Goal: Task Accomplishment & Management: Manage account settings

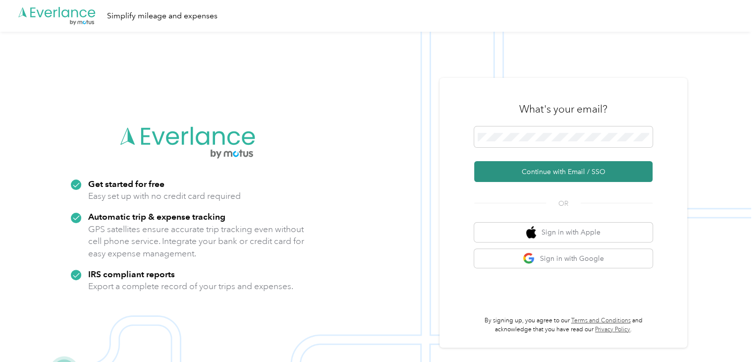
click at [548, 174] on button "Continue with Email / SSO" at bounding box center [563, 171] width 178 height 21
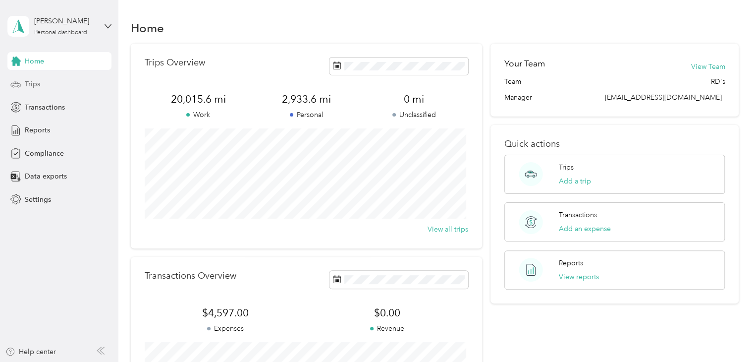
click at [34, 82] on span "Trips" at bounding box center [32, 84] width 15 height 10
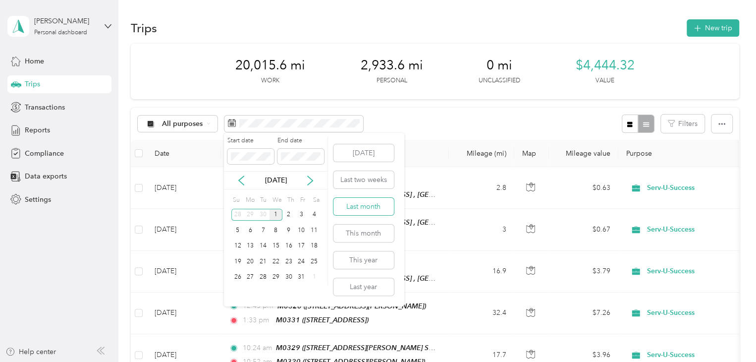
click at [360, 205] on button "Last month" at bounding box center [364, 206] width 60 height 17
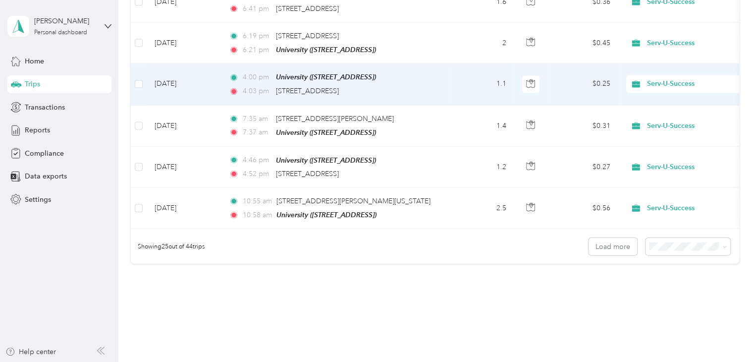
scroll to position [991, 0]
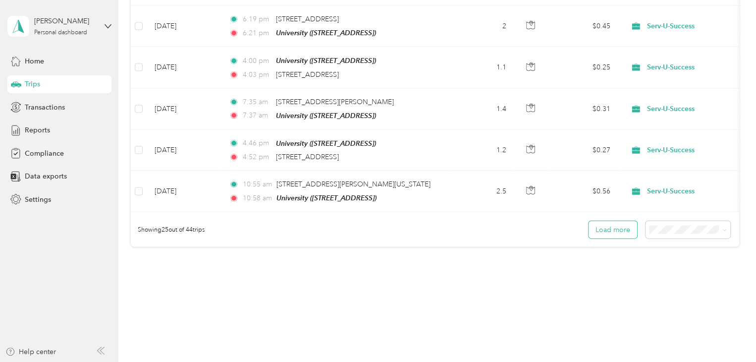
click at [608, 221] on button "Load more" at bounding box center [613, 229] width 49 height 17
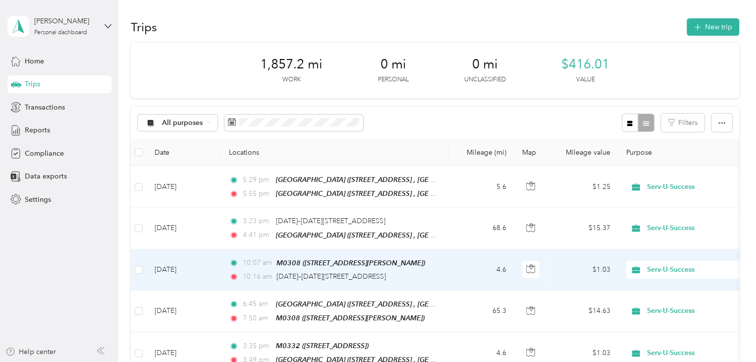
scroll to position [0, 0]
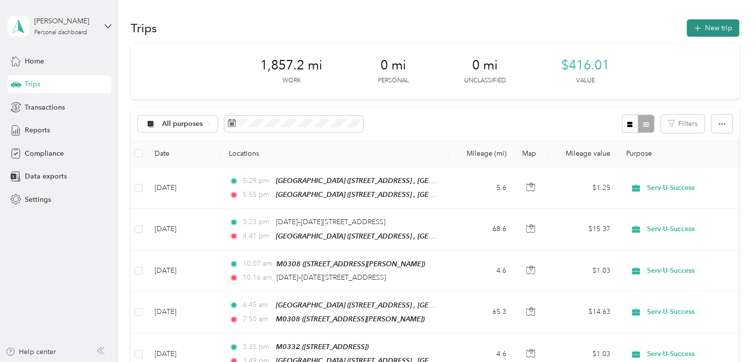
click at [690, 30] on button "New trip" at bounding box center [713, 27] width 53 height 17
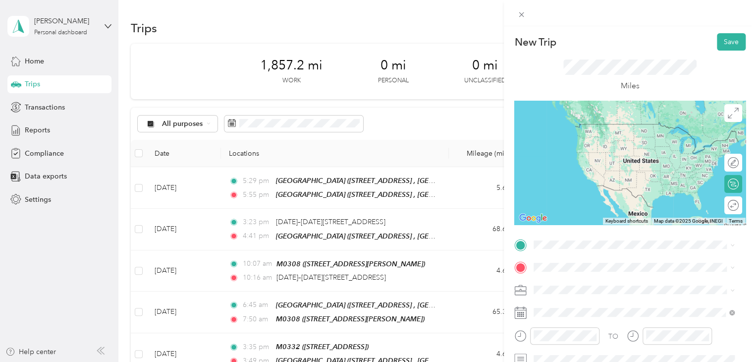
click at [610, 177] on div "Home [STREET_ADDRESS][PERSON_NAME][PERSON_NAME]" at bounding box center [642, 188] width 179 height 42
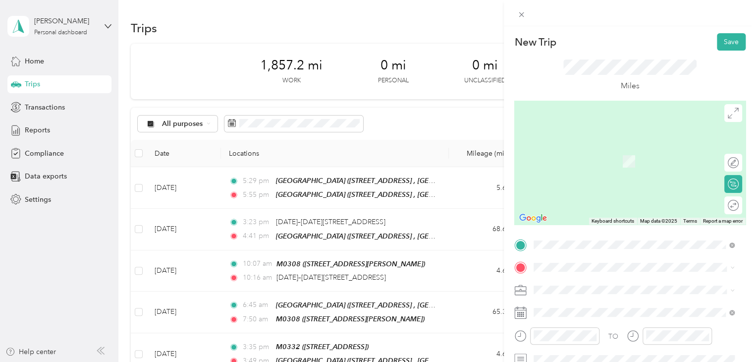
click at [593, 309] on div "TEAM M0123" at bounding box center [584, 305] width 63 height 12
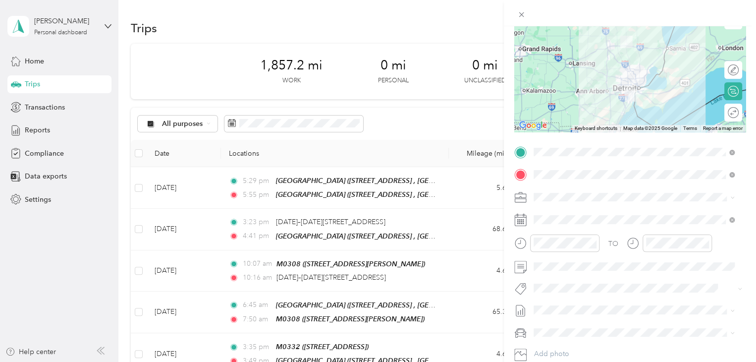
scroll to position [99, 0]
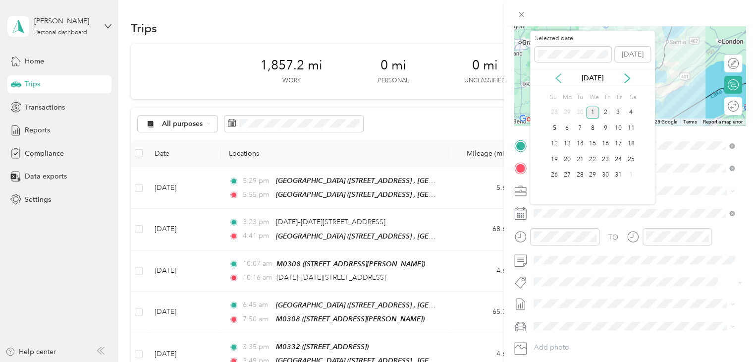
click at [560, 78] on icon at bounding box center [559, 78] width 10 height 10
click at [580, 129] on div "9" at bounding box center [580, 128] width 13 height 12
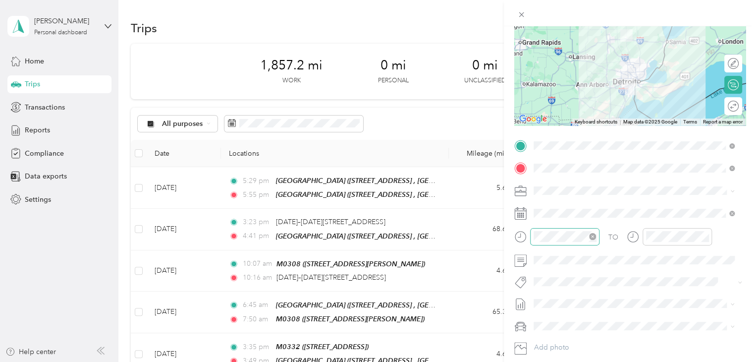
click at [594, 236] on icon "close-circle" at bounding box center [592, 236] width 7 height 7
click at [703, 236] on icon "close-circle" at bounding box center [705, 236] width 7 height 7
click at [707, 235] on icon "close-circle" at bounding box center [705, 236] width 7 height 7
click at [704, 234] on icon "close-circle" at bounding box center [705, 236] width 7 height 7
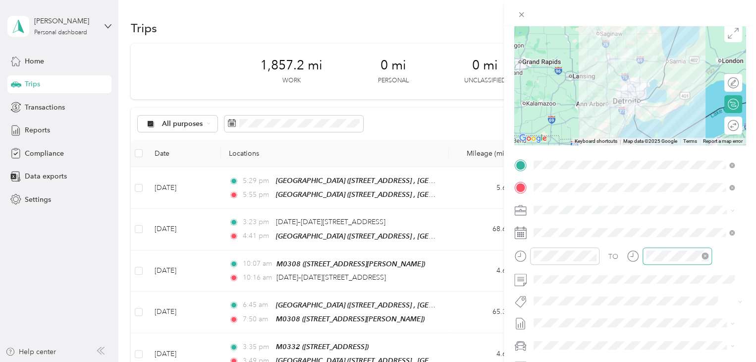
scroll to position [0, 0]
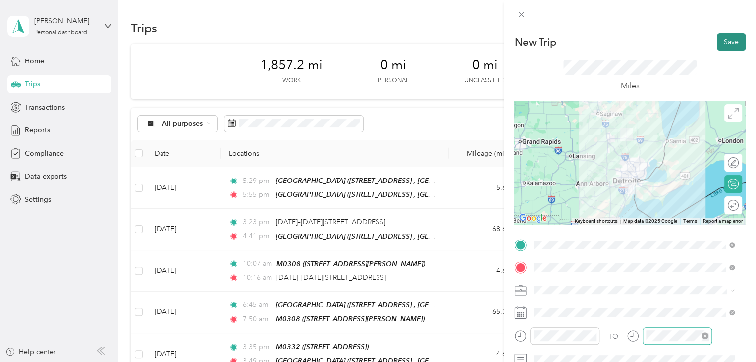
click at [724, 48] on button "Save" at bounding box center [731, 41] width 29 height 17
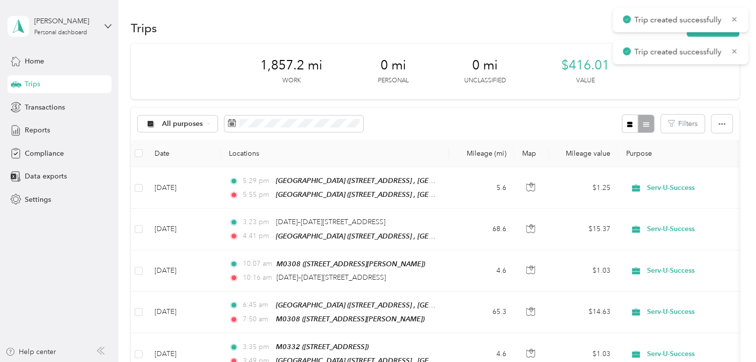
click at [459, 26] on div "Trips New trip" at bounding box center [435, 27] width 609 height 21
click at [733, 19] on icon at bounding box center [734, 19] width 4 height 4
click at [722, 29] on button "New trip" at bounding box center [713, 27] width 53 height 17
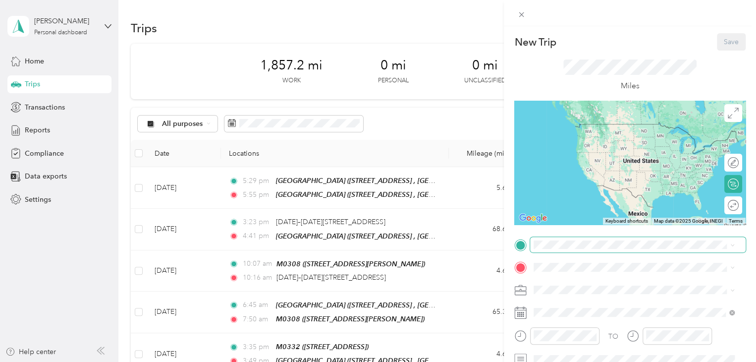
click at [547, 249] on span at bounding box center [638, 245] width 216 height 16
click at [589, 295] on span "[STREET_ADDRESS]" at bounding box center [584, 298] width 63 height 8
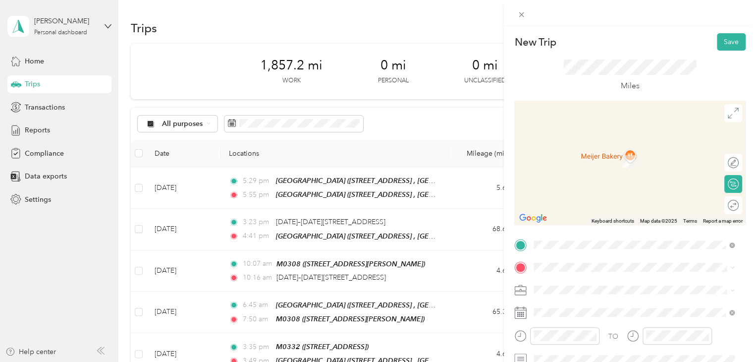
click at [595, 308] on div "TEAM M0208" at bounding box center [612, 305] width 118 height 12
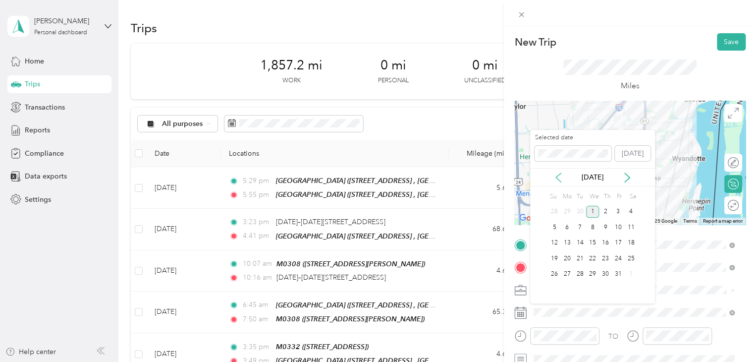
click at [559, 180] on icon at bounding box center [559, 177] width 10 height 10
click at [584, 226] on div "9" at bounding box center [580, 227] width 13 height 12
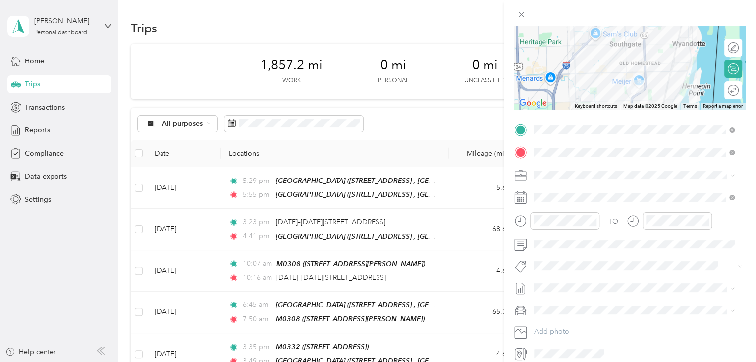
scroll to position [149, 0]
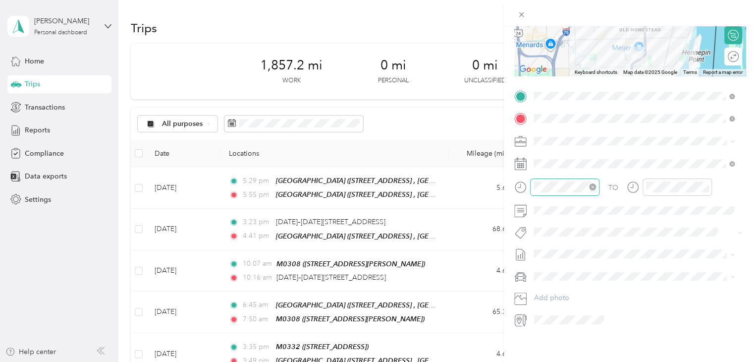
click at [594, 187] on icon "close-circle" at bounding box center [592, 186] width 7 height 7
click at [704, 186] on icon "close-circle" at bounding box center [705, 186] width 7 height 7
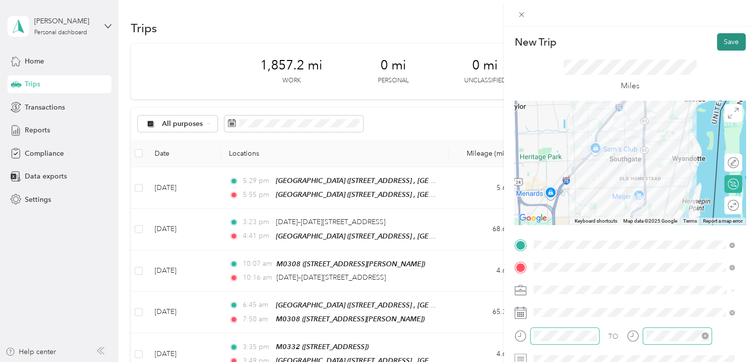
click at [723, 38] on button "Save" at bounding box center [731, 41] width 29 height 17
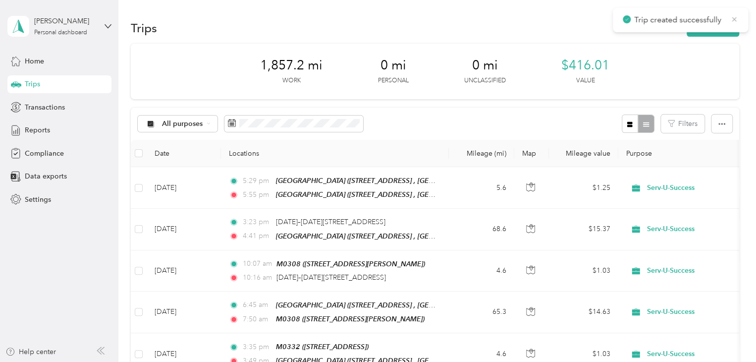
click at [733, 19] on icon at bounding box center [734, 19] width 8 height 9
click at [712, 27] on button "New trip" at bounding box center [713, 27] width 53 height 17
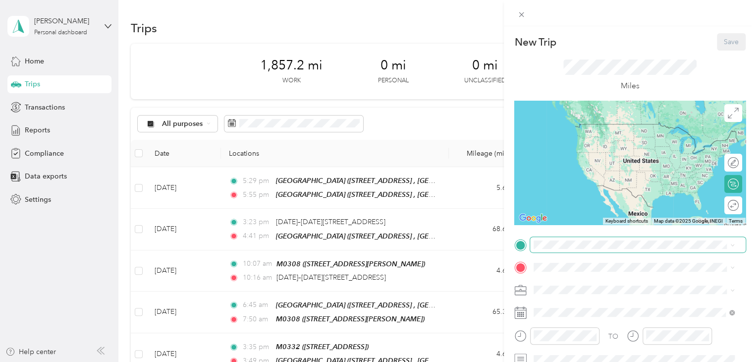
click at [539, 249] on span at bounding box center [638, 245] width 216 height 16
click at [577, 294] on span "[STREET_ADDRESS][PERSON_NAME]" at bounding box center [612, 298] width 118 height 8
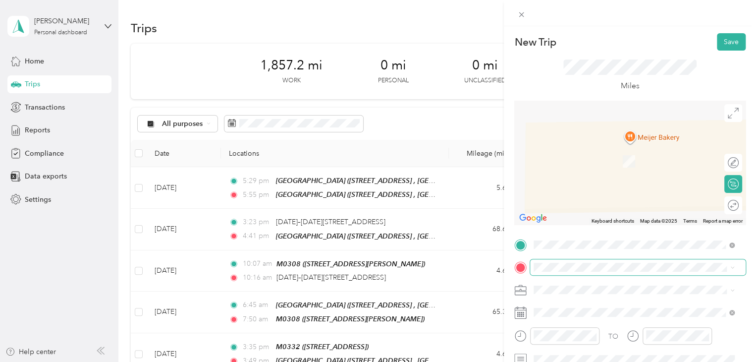
click at [554, 272] on span at bounding box center [638, 267] width 216 height 16
click at [583, 200] on div "Home [STREET_ADDRESS][PERSON_NAME][PERSON_NAME]" at bounding box center [642, 212] width 179 height 42
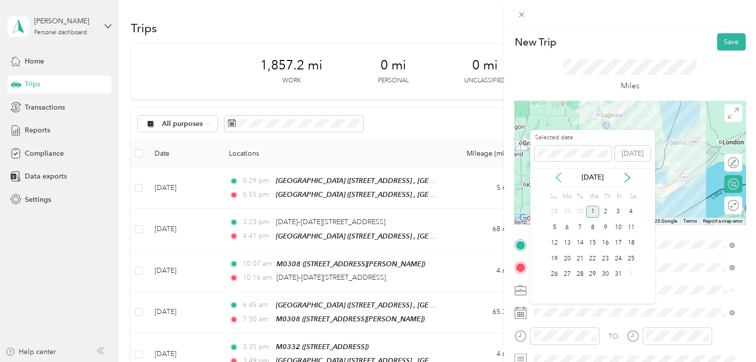
click at [559, 177] on icon at bounding box center [559, 177] width 10 height 10
click at [582, 226] on div "9" at bounding box center [580, 227] width 13 height 12
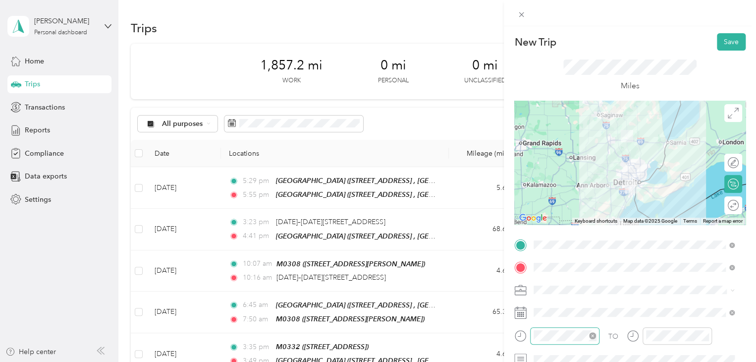
click at [592, 336] on icon "close-circle" at bounding box center [592, 335] width 7 height 7
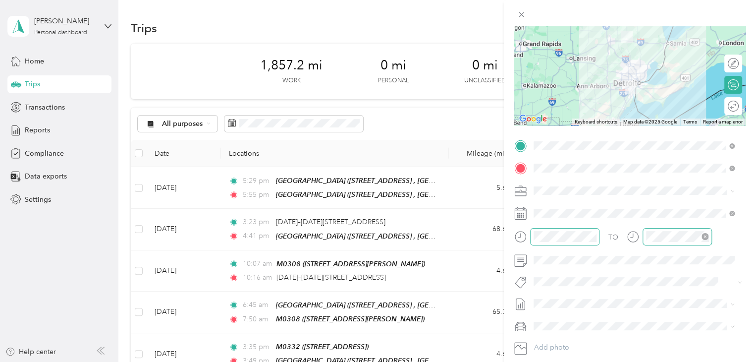
click at [706, 236] on icon "close-circle" at bounding box center [705, 236] width 7 height 7
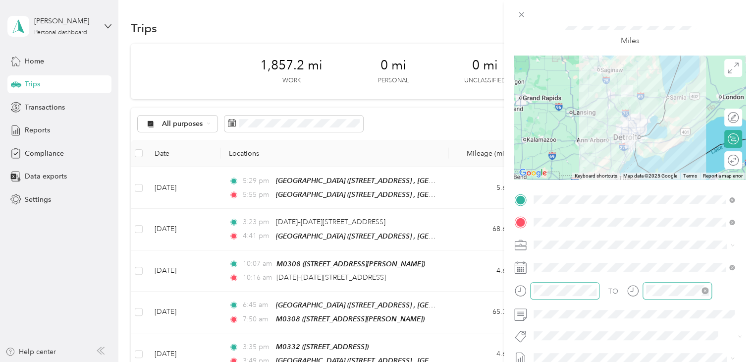
scroll to position [0, 0]
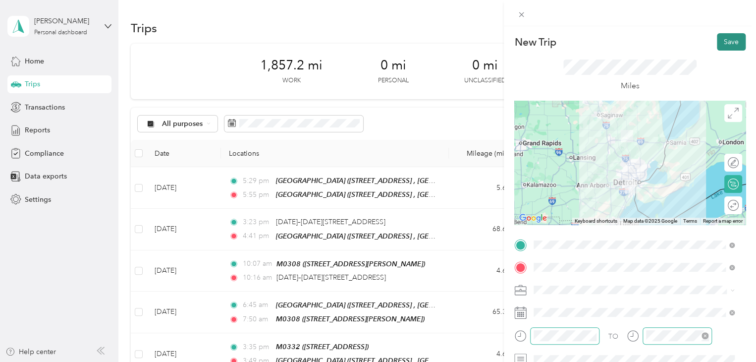
click at [723, 44] on button "Save" at bounding box center [731, 41] width 29 height 17
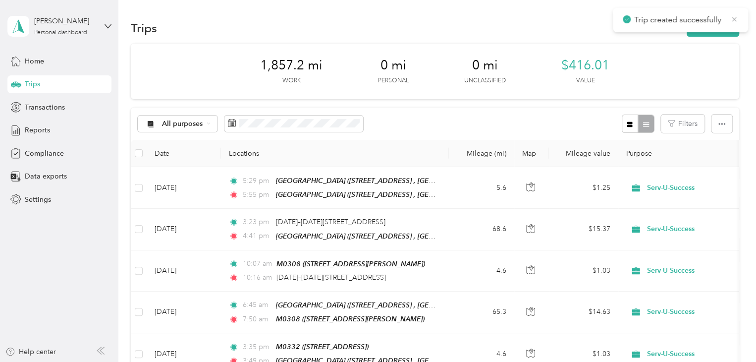
click at [733, 19] on icon at bounding box center [734, 19] width 8 height 9
click at [718, 26] on button "New trip" at bounding box center [713, 27] width 53 height 17
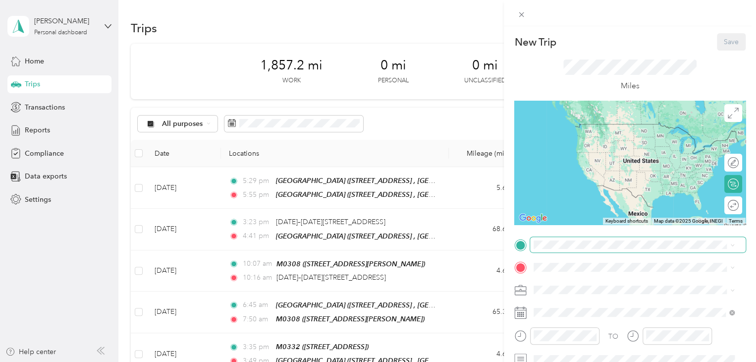
click at [550, 251] on span at bounding box center [638, 245] width 216 height 16
click at [576, 168] on div "Home" at bounding box center [642, 172] width 179 height 9
click at [576, 168] on div "Home [STREET_ADDRESS][PERSON_NAME][PERSON_NAME]" at bounding box center [642, 189] width 179 height 42
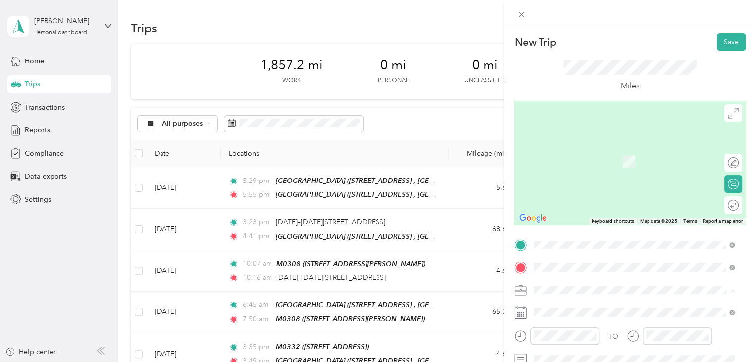
click at [608, 310] on div "TEAM M0067" at bounding box center [584, 308] width 63 height 12
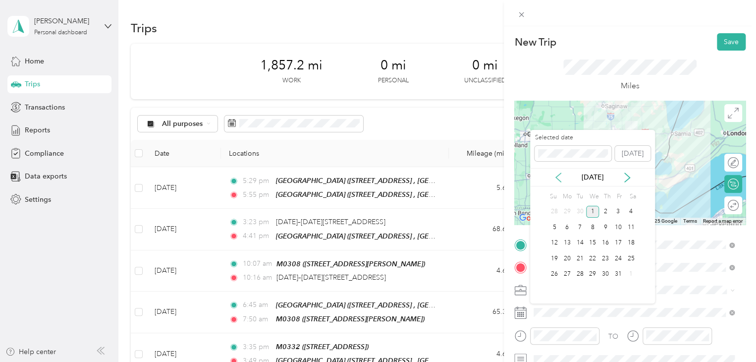
click at [557, 175] on icon at bounding box center [558, 177] width 5 height 9
click at [590, 226] on div "10" at bounding box center [592, 227] width 13 height 12
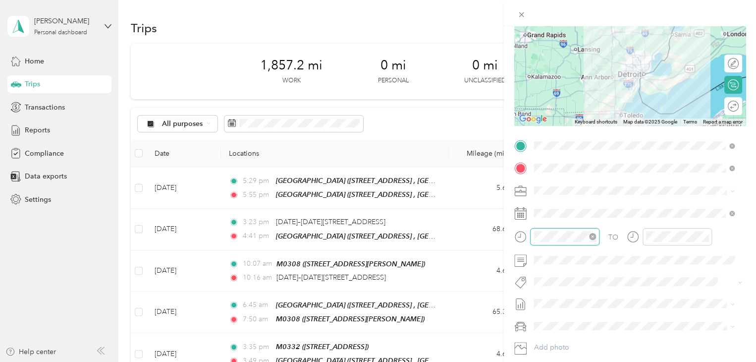
scroll to position [59, 0]
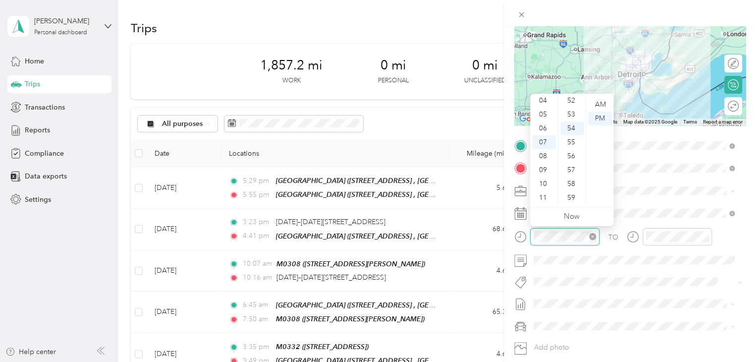
click at [595, 236] on icon "close-circle" at bounding box center [592, 236] width 7 height 7
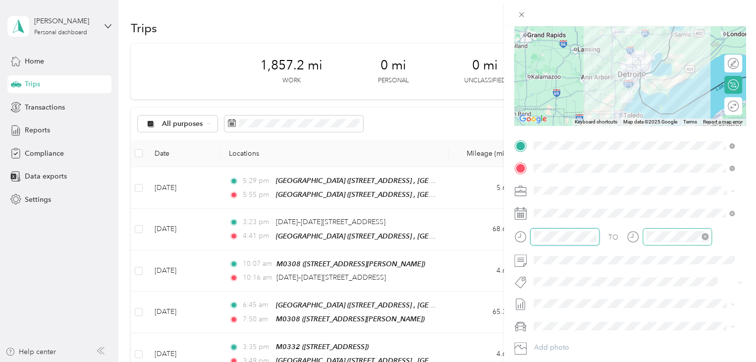
click at [707, 234] on icon "close-circle" at bounding box center [705, 236] width 7 height 7
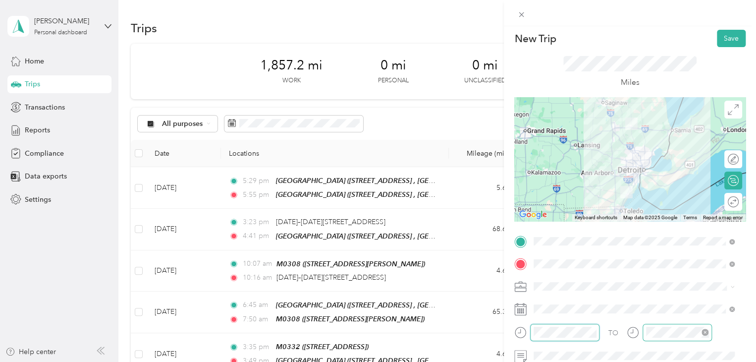
scroll to position [0, 0]
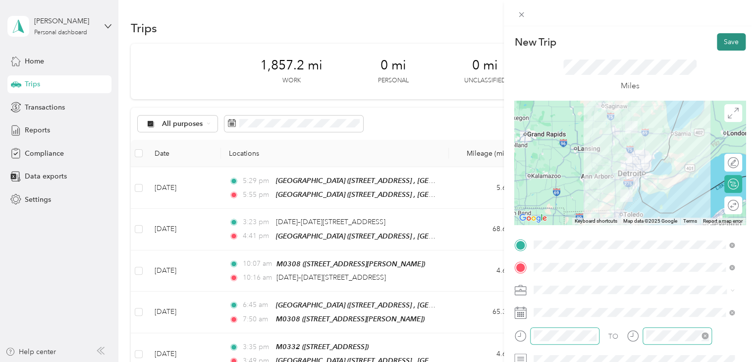
click at [726, 47] on button "Save" at bounding box center [731, 41] width 29 height 17
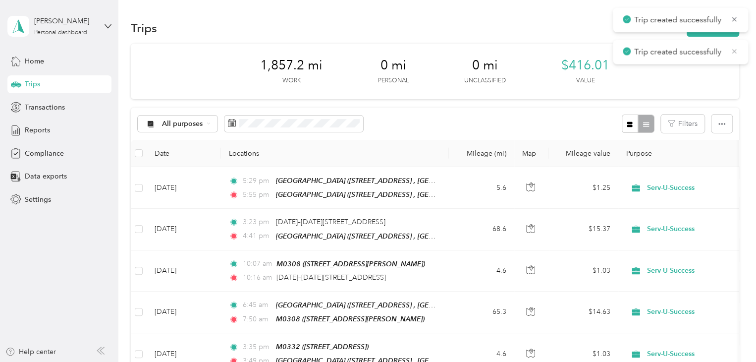
click at [733, 49] on icon at bounding box center [734, 51] width 8 height 9
click at [732, 19] on icon at bounding box center [734, 19] width 8 height 9
click at [715, 28] on button "New trip" at bounding box center [713, 27] width 53 height 17
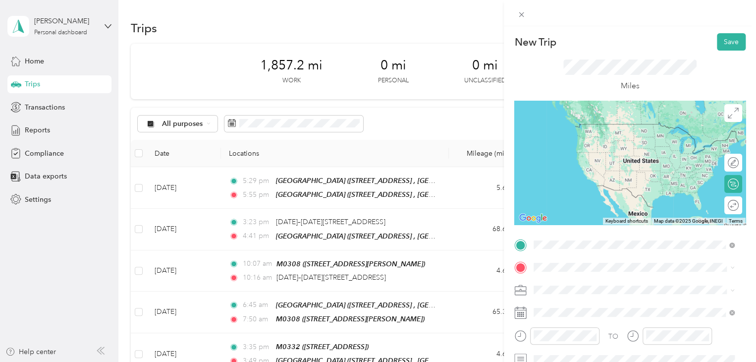
click at [596, 284] on strong "M0067" at bounding box center [599, 285] width 24 height 9
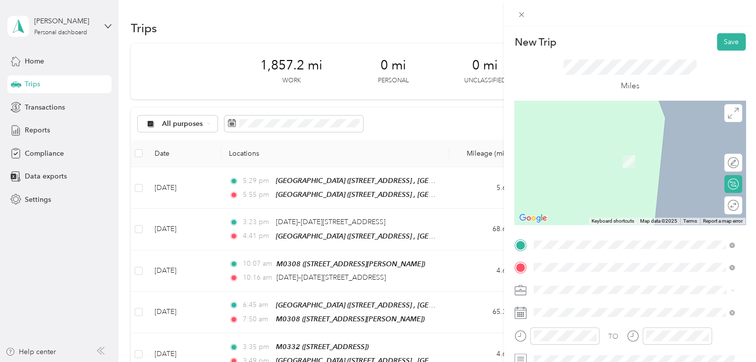
click at [591, 307] on strong "M0072" at bounding box center [599, 308] width 24 height 9
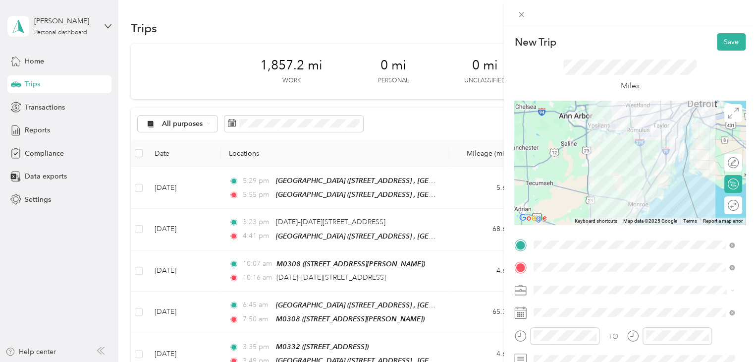
scroll to position [50, 0]
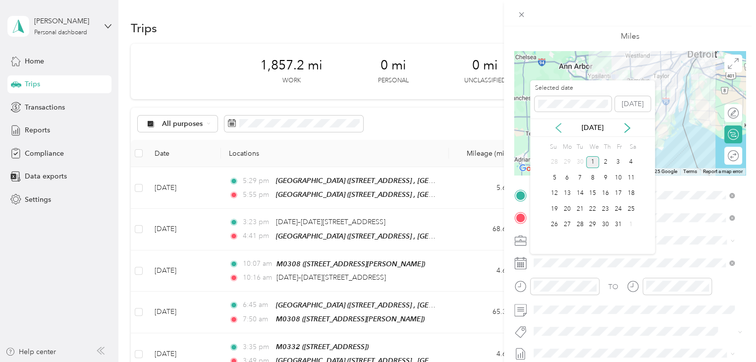
click at [557, 129] on icon at bounding box center [559, 128] width 10 height 10
click at [593, 176] on div "10" at bounding box center [592, 177] width 13 height 12
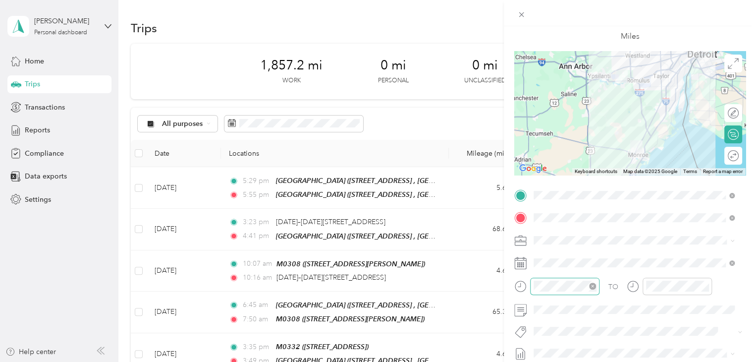
click at [597, 285] on div at bounding box center [564, 286] width 69 height 17
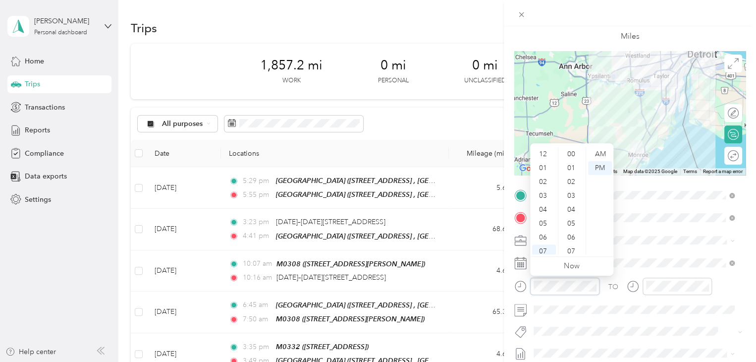
scroll to position [726, 0]
click at [704, 286] on icon "close-circle" at bounding box center [705, 285] width 7 height 7
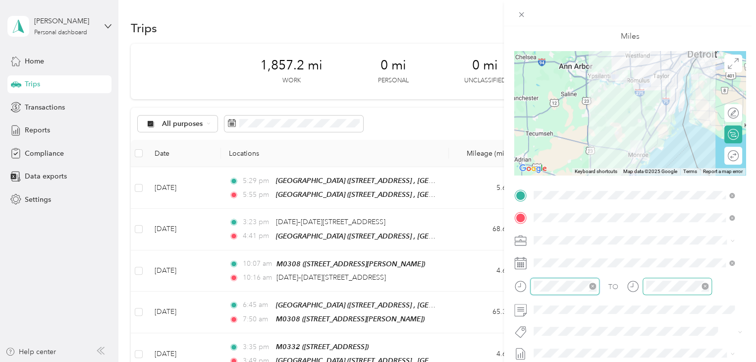
click at [593, 286] on icon "close-circle" at bounding box center [592, 285] width 7 height 7
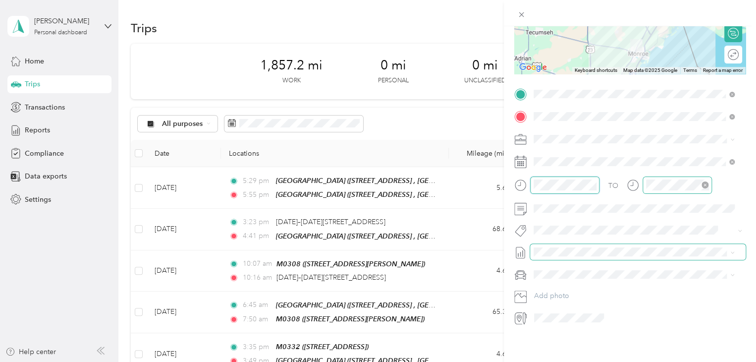
scroll to position [0, 0]
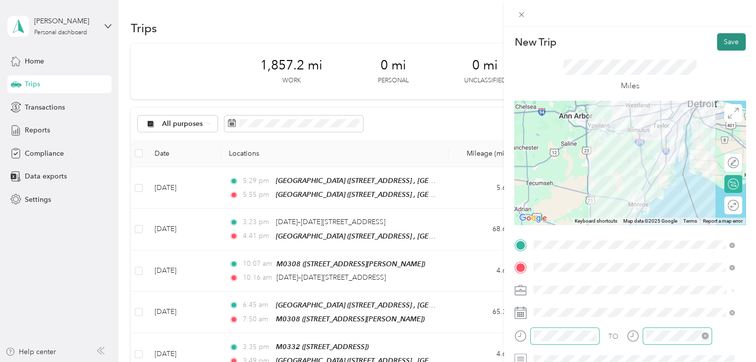
click at [720, 40] on button "Save" at bounding box center [731, 41] width 29 height 17
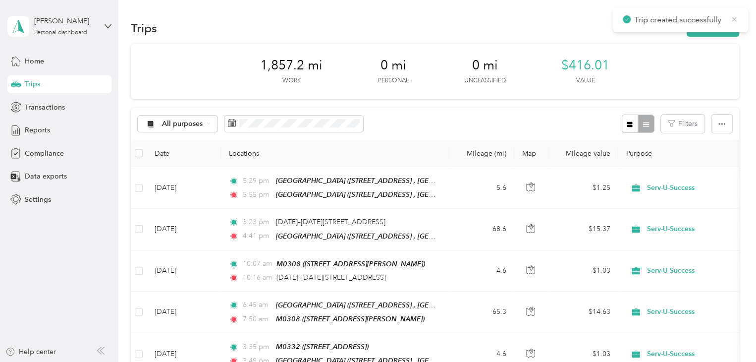
click at [734, 18] on icon at bounding box center [734, 19] width 4 height 4
click at [716, 28] on button "New trip" at bounding box center [713, 27] width 53 height 17
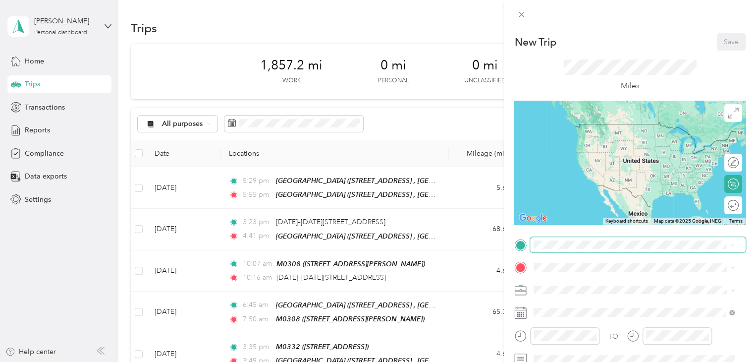
click at [561, 249] on span at bounding box center [638, 245] width 216 height 16
click at [588, 292] on div "TEAM M0072 [STREET_ADDRESS]" at bounding box center [584, 292] width 63 height 24
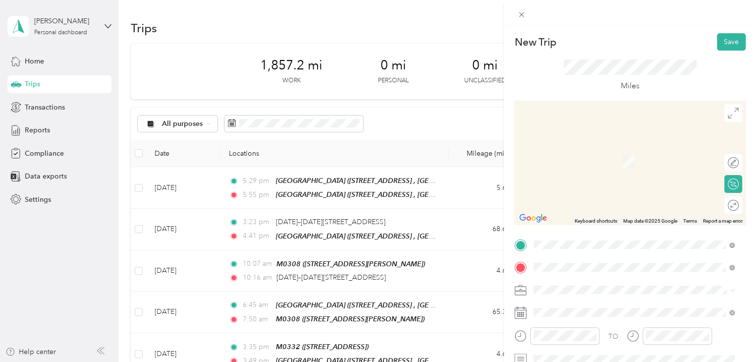
click at [581, 203] on span "[STREET_ADDRESS][PERSON_NAME][PERSON_NAME], [GEOGRAPHIC_DATA], [GEOGRAPHIC_DATA…" at bounding box center [640, 216] width 175 height 29
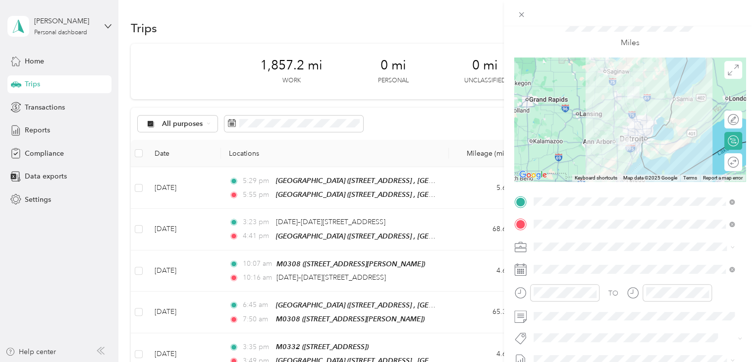
scroll to position [149, 0]
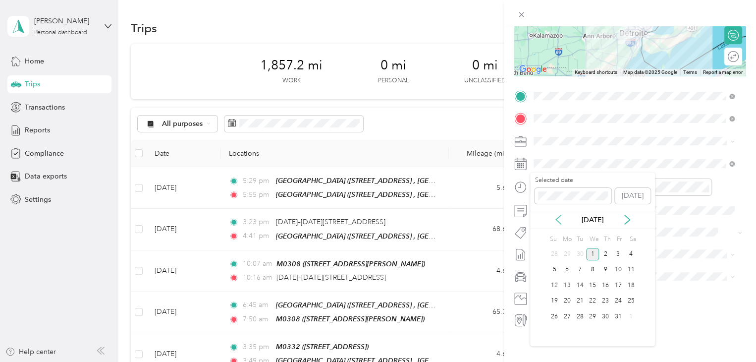
click at [560, 219] on icon at bounding box center [559, 220] width 10 height 10
click at [597, 268] on div "10" at bounding box center [592, 270] width 13 height 12
click at [595, 185] on icon "close-circle" at bounding box center [592, 186] width 7 height 7
click at [704, 187] on icon "close-circle" at bounding box center [705, 186] width 7 height 7
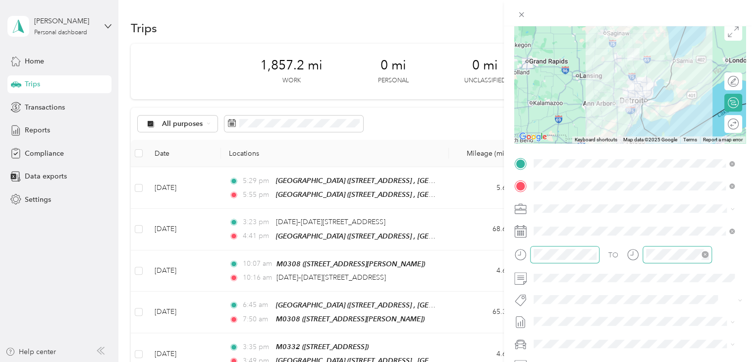
scroll to position [0, 0]
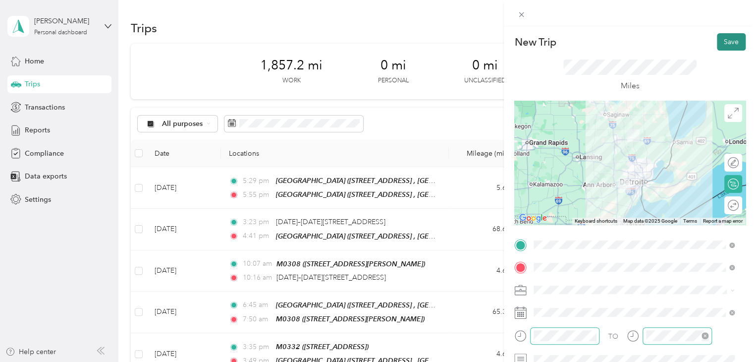
click at [718, 46] on button "Save" at bounding box center [731, 41] width 29 height 17
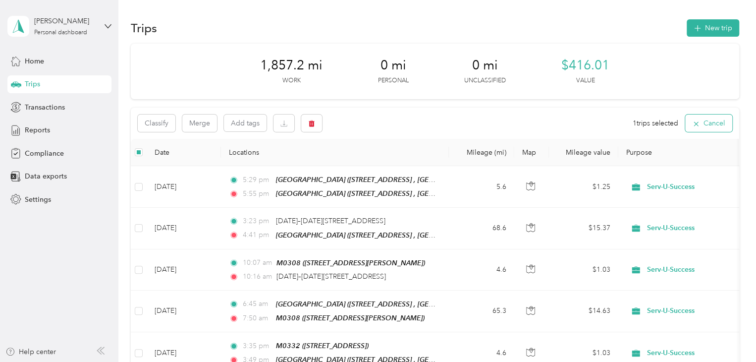
click at [694, 124] on icon "button" at bounding box center [696, 123] width 4 height 4
click at [34, 62] on span "Home" at bounding box center [34, 61] width 19 height 10
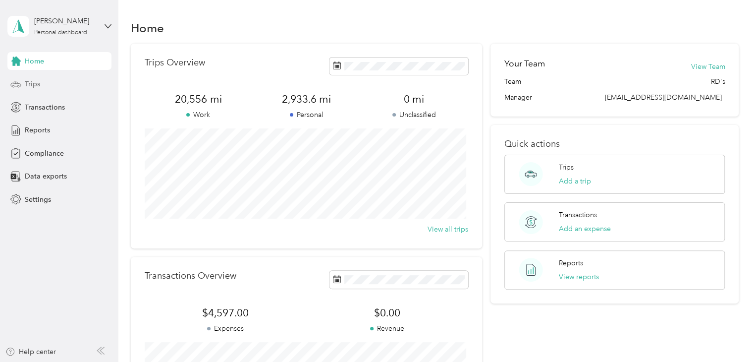
click at [32, 85] on span "Trips" at bounding box center [32, 84] width 15 height 10
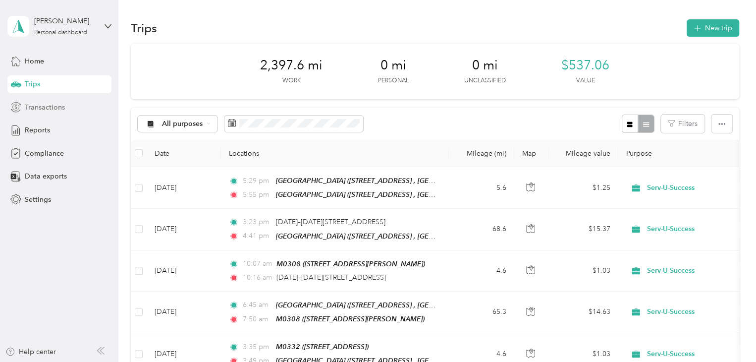
click at [43, 112] on div "Transactions" at bounding box center [59, 107] width 104 height 18
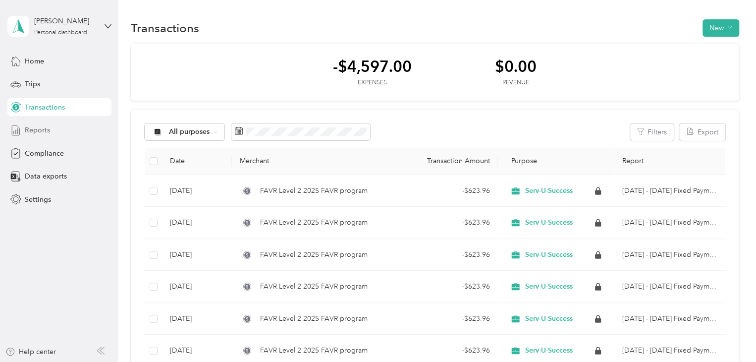
click at [34, 130] on span "Reports" at bounding box center [37, 130] width 25 height 10
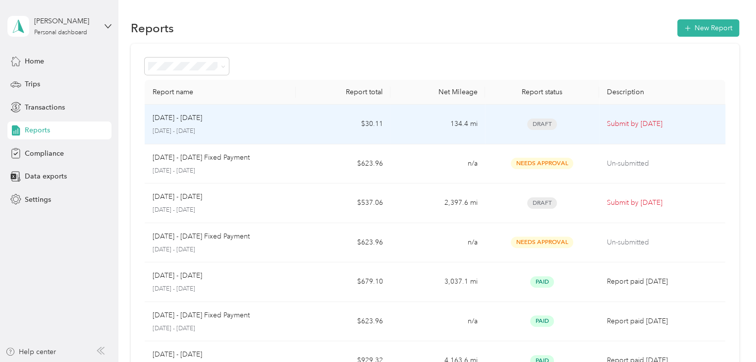
click at [623, 124] on p "Submit by [DATE]" at bounding box center [662, 123] width 111 height 11
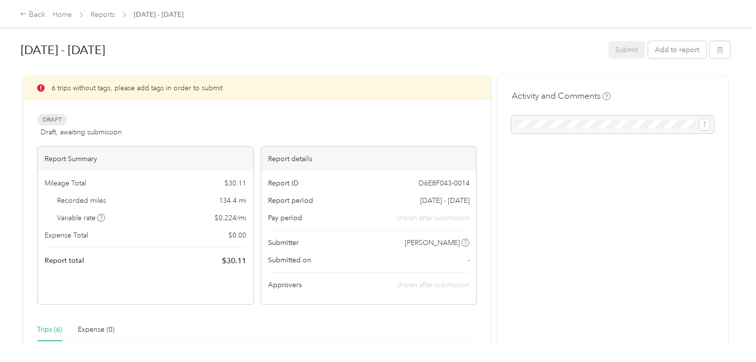
click at [149, 91] on p "6 trips without tags, please add tags in order to submit" at bounding box center [137, 88] width 171 height 10
click at [73, 49] on h1 "[DATE] - [DATE]" at bounding box center [311, 50] width 581 height 24
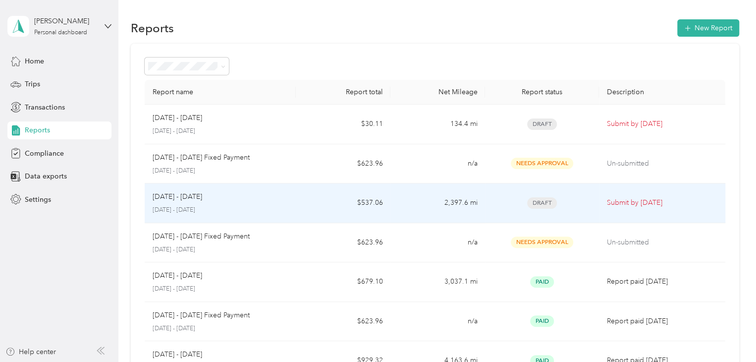
click at [634, 201] on p "Submit by [DATE]" at bounding box center [662, 202] width 111 height 11
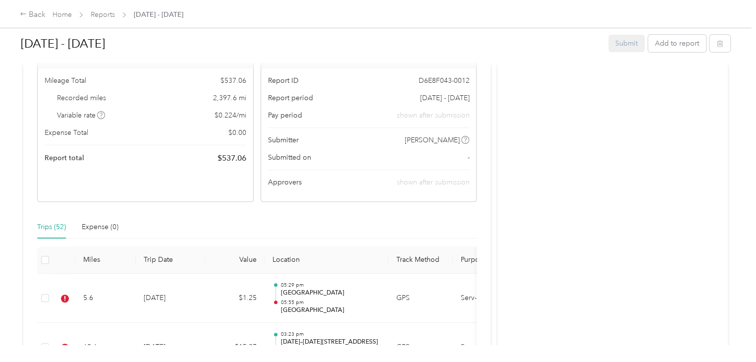
scroll to position [248, 0]
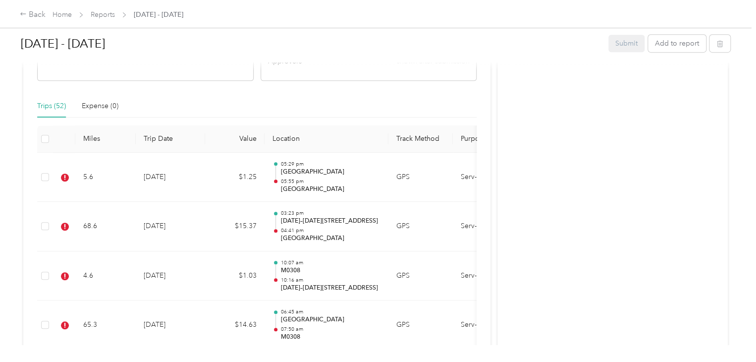
click at [49, 135] on th at bounding box center [45, 138] width 16 height 27
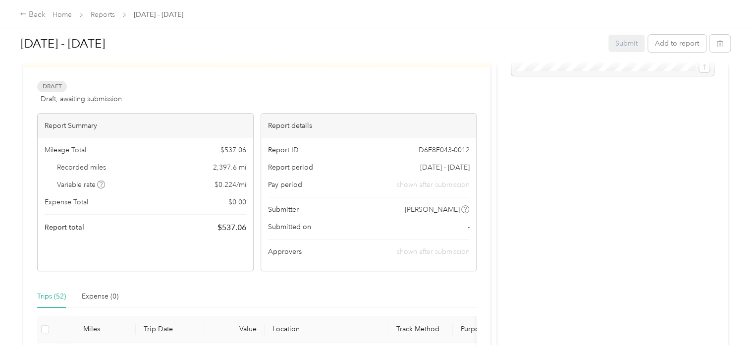
scroll to position [0, 0]
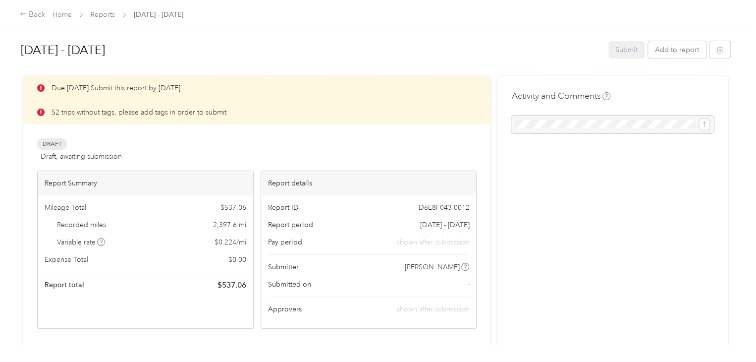
click at [85, 112] on p "52 trips without tags, please add tags in order to submit" at bounding box center [139, 112] width 175 height 10
click at [30, 14] on div "Back" at bounding box center [33, 15] width 26 height 12
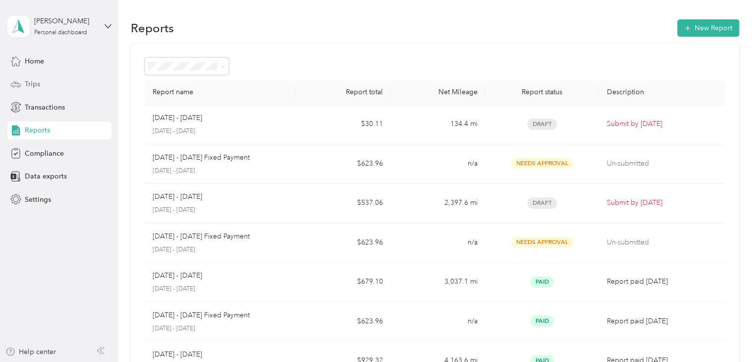
click at [41, 81] on div "Trips" at bounding box center [59, 84] width 104 height 18
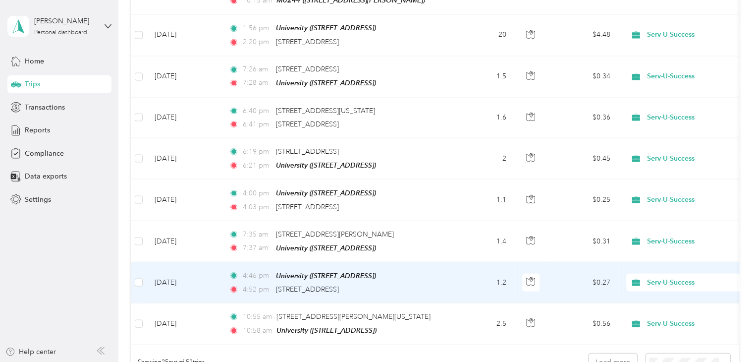
scroll to position [942, 0]
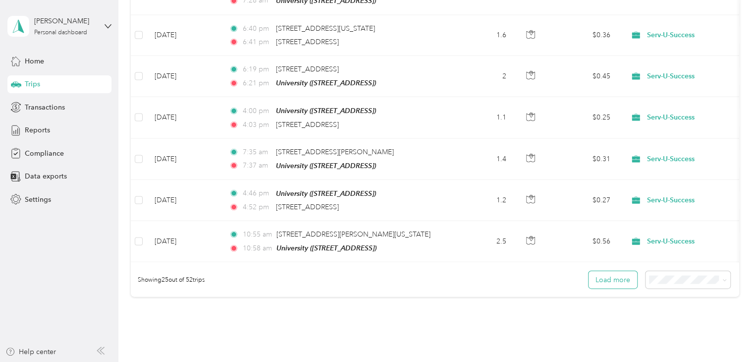
click at [604, 271] on button "Load more" at bounding box center [613, 279] width 49 height 17
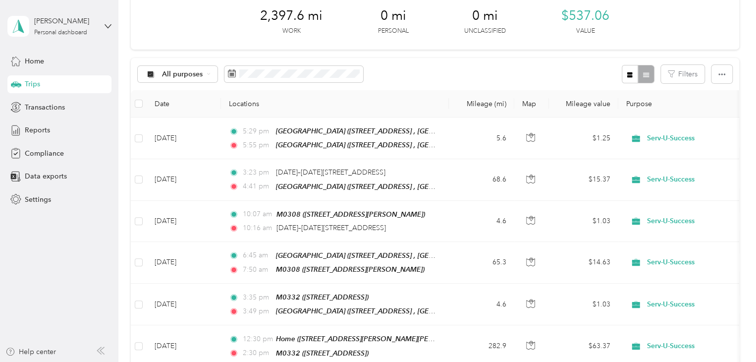
scroll to position [0, 0]
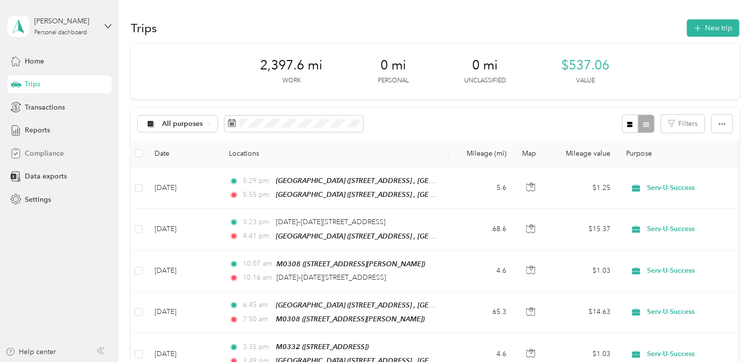
click at [54, 152] on span "Compliance" at bounding box center [44, 153] width 39 height 10
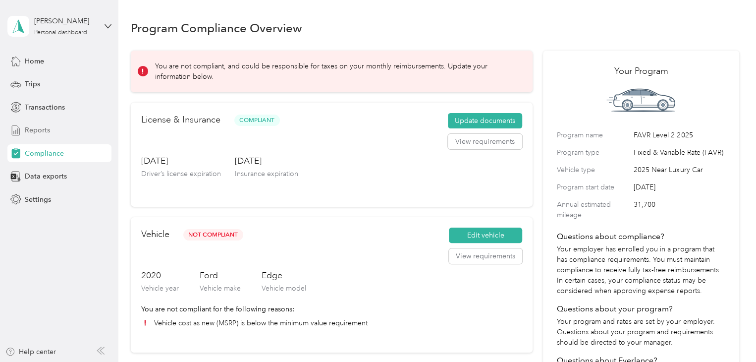
click at [32, 129] on span "Reports" at bounding box center [37, 130] width 25 height 10
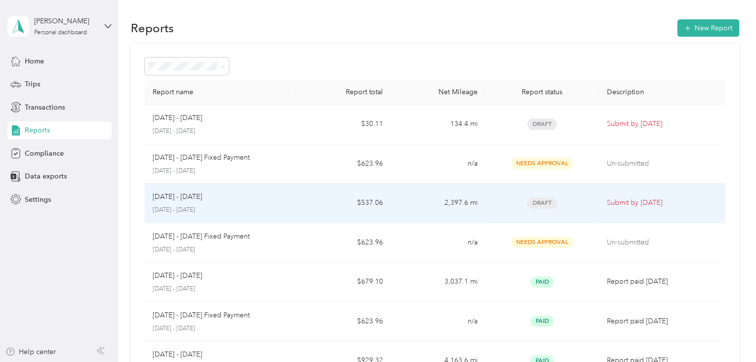
click at [180, 195] on p "[DATE] - [DATE]" at bounding box center [178, 196] width 50 height 11
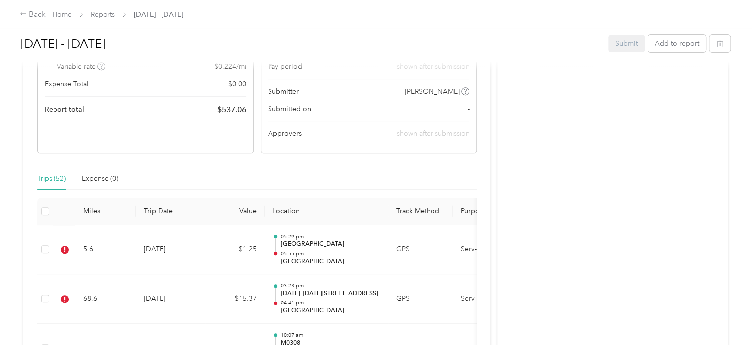
scroll to position [198, 0]
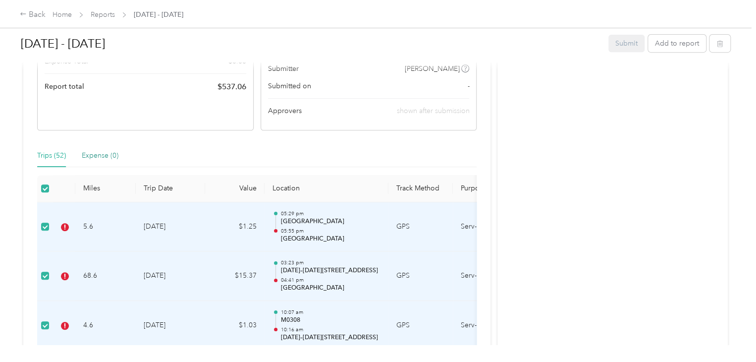
click at [106, 156] on div "Expense (0)" at bounding box center [100, 155] width 37 height 11
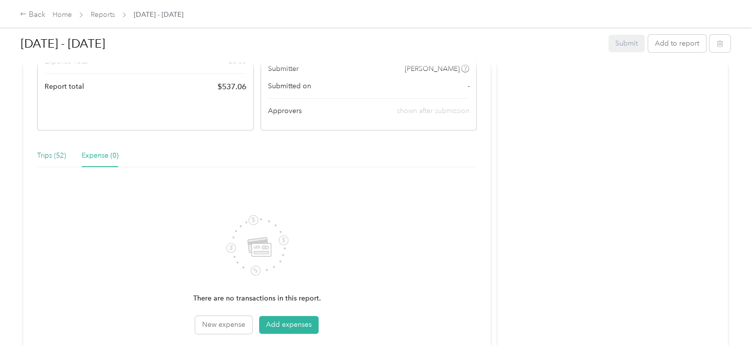
click at [50, 157] on div "Trips (52)" at bounding box center [51, 155] width 29 height 11
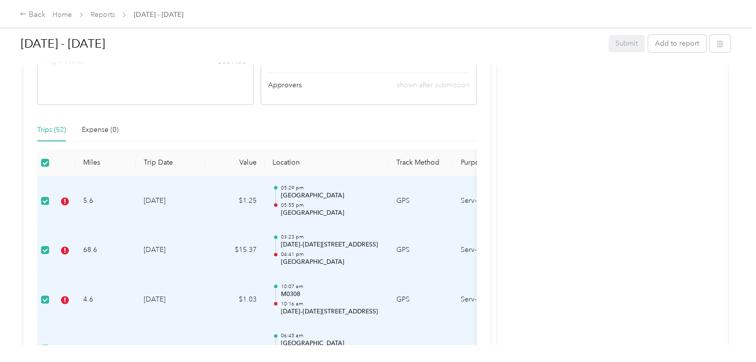
scroll to position [149, 0]
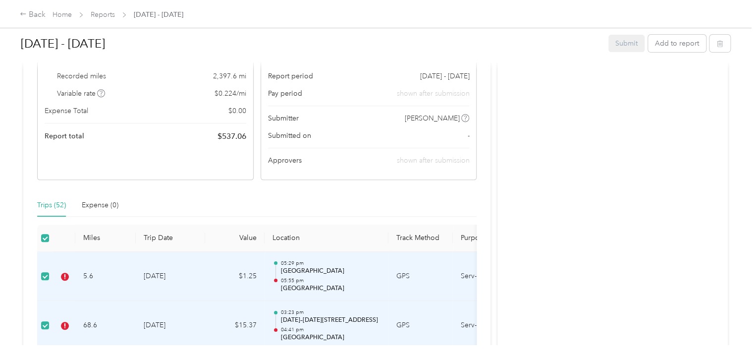
drag, startPoint x: 49, startPoint y: 239, endPoint x: 319, endPoint y: 184, distance: 275.7
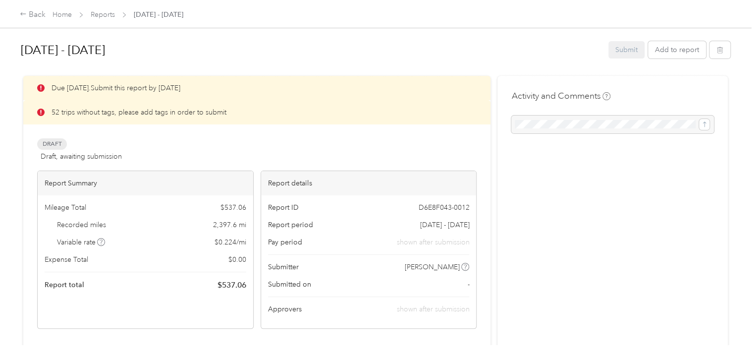
click at [43, 113] on icon at bounding box center [40, 112] width 7 height 7
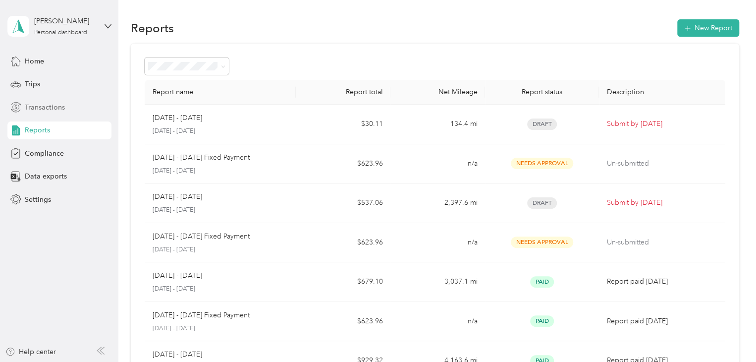
click at [55, 111] on span "Transactions" at bounding box center [45, 107] width 40 height 10
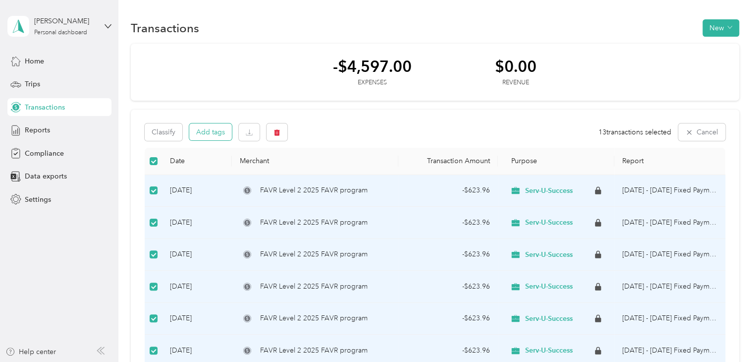
click at [223, 134] on button "Add tags" at bounding box center [210, 131] width 43 height 17
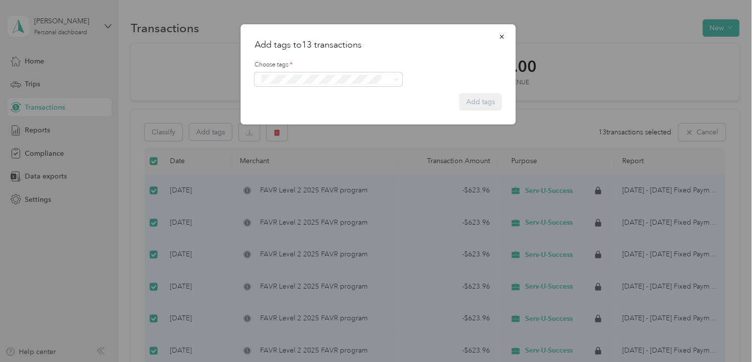
click at [281, 134] on button "Crp-corporate" at bounding box center [287, 133] width 53 height 12
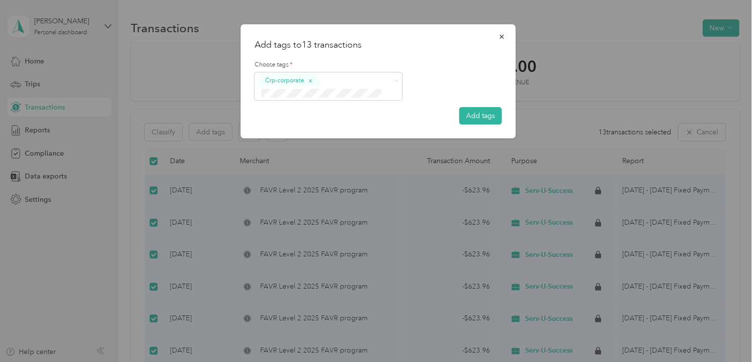
drag, startPoint x: 486, startPoint y: 112, endPoint x: 383, endPoint y: 168, distance: 117.1
click at [383, 361] on div "Add tags to 13 transactions Choose tags * Crp-corporate Add tags" at bounding box center [375, 362] width 751 height 0
click at [373, 159] on div at bounding box center [378, 181] width 756 height 362
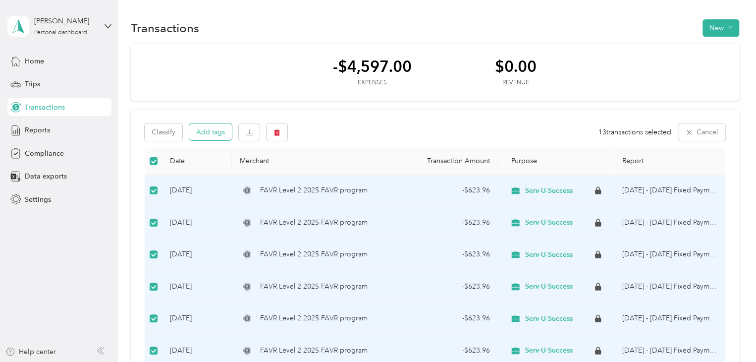
click at [221, 133] on button "Add tags" at bounding box center [210, 131] width 43 height 17
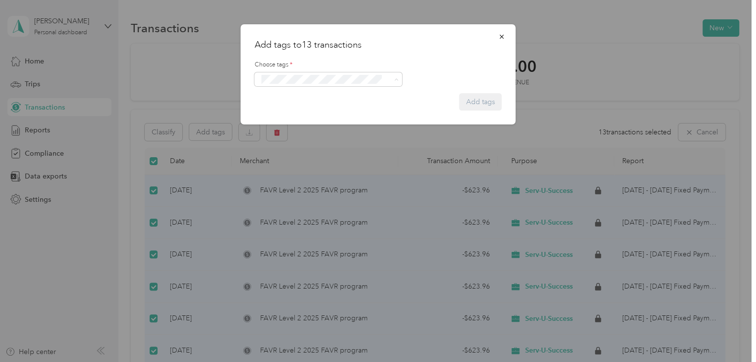
click at [279, 132] on span "Crp-corporate" at bounding box center [287, 135] width 39 height 9
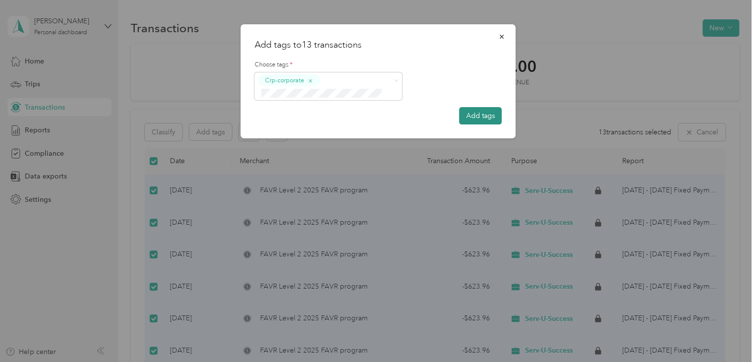
click at [484, 119] on button "Add tags" at bounding box center [480, 115] width 43 height 17
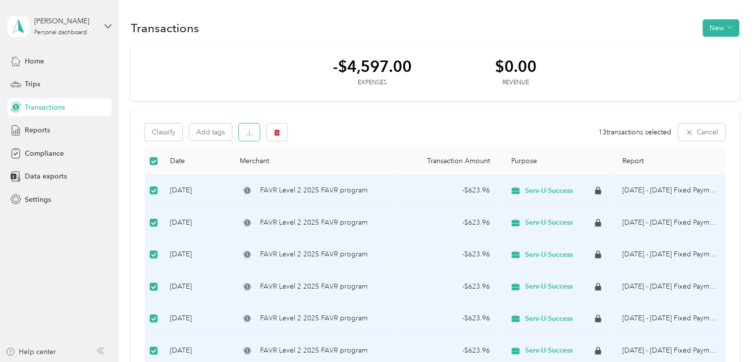
click at [252, 132] on icon "button" at bounding box center [249, 132] width 7 height 7
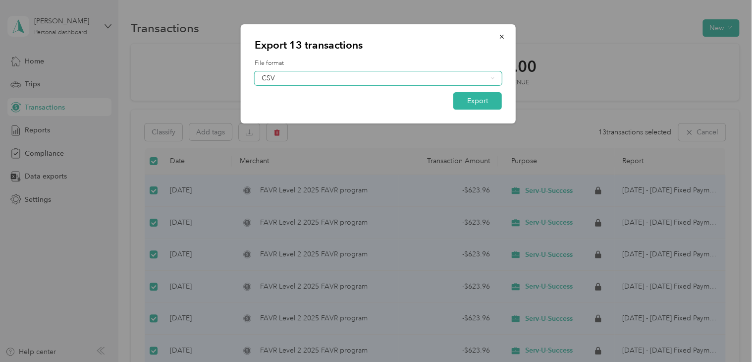
click at [494, 76] on icon at bounding box center [493, 78] width 4 height 4
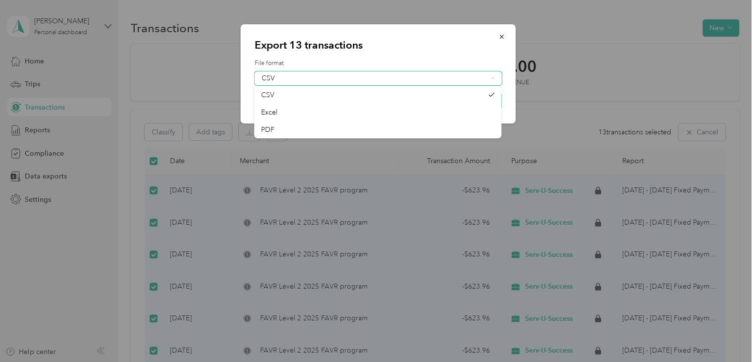
click at [494, 76] on icon at bounding box center [493, 78] width 4 height 4
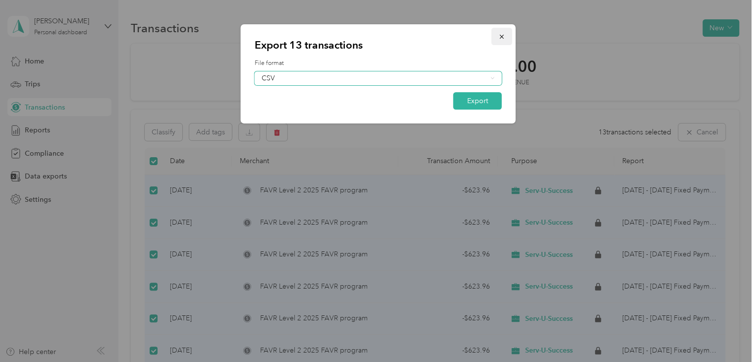
click at [503, 37] on icon "button" at bounding box center [502, 36] width 7 height 7
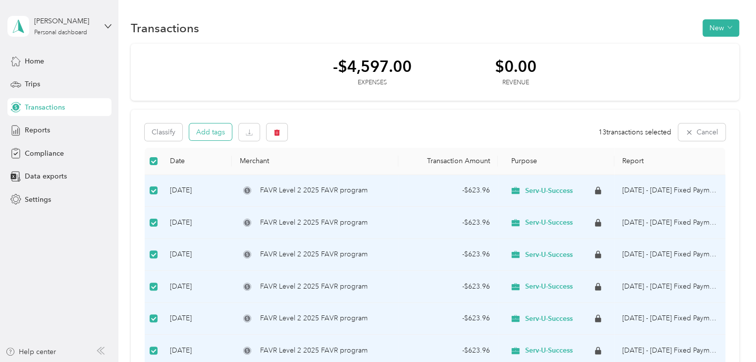
click at [212, 132] on button "Add tags" at bounding box center [210, 131] width 43 height 17
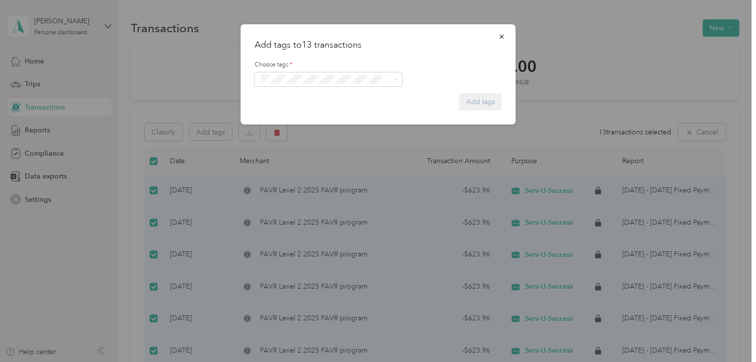
click at [283, 130] on span "Crp-corporate" at bounding box center [287, 134] width 39 height 9
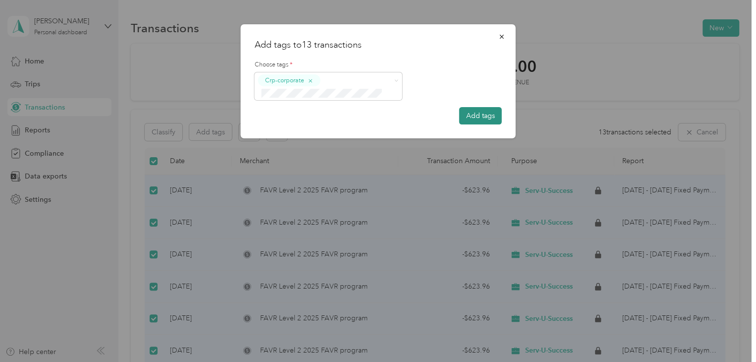
click at [482, 116] on button "Add tags" at bounding box center [480, 115] width 43 height 17
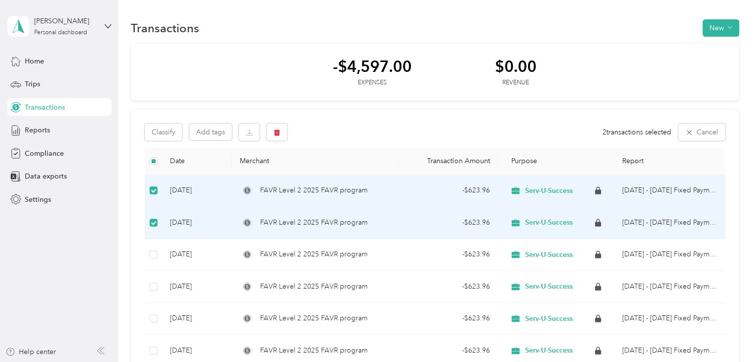
click at [151, 226] on label at bounding box center [154, 222] width 8 height 11
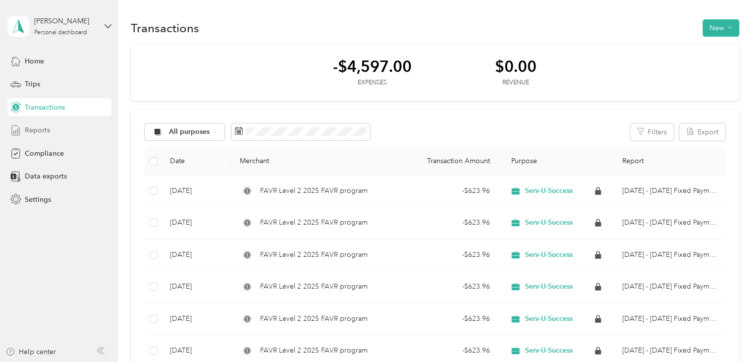
click at [36, 133] on span "Reports" at bounding box center [37, 130] width 25 height 10
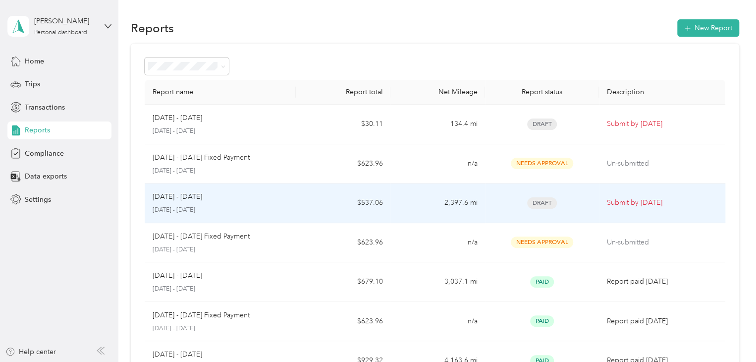
click at [613, 202] on p "Submit by [DATE]" at bounding box center [662, 202] width 111 height 11
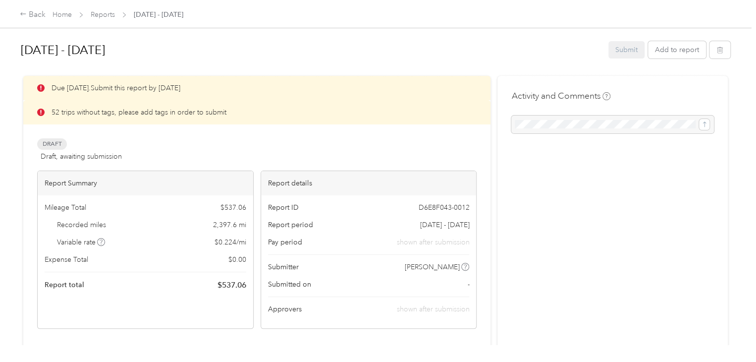
click at [44, 112] on icon at bounding box center [40, 112] width 7 height 7
click at [24, 16] on icon at bounding box center [23, 13] width 7 height 7
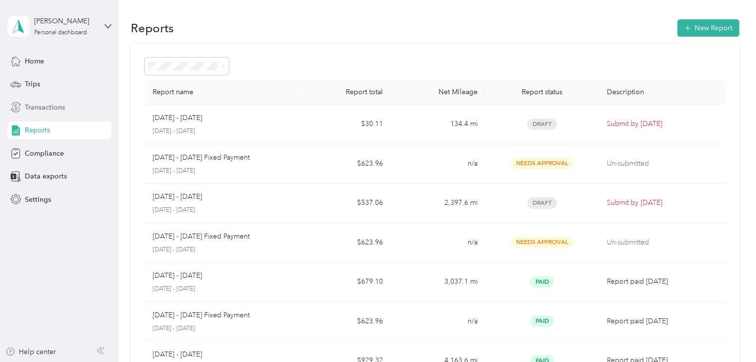
click at [40, 112] on span "Transactions" at bounding box center [45, 107] width 40 height 10
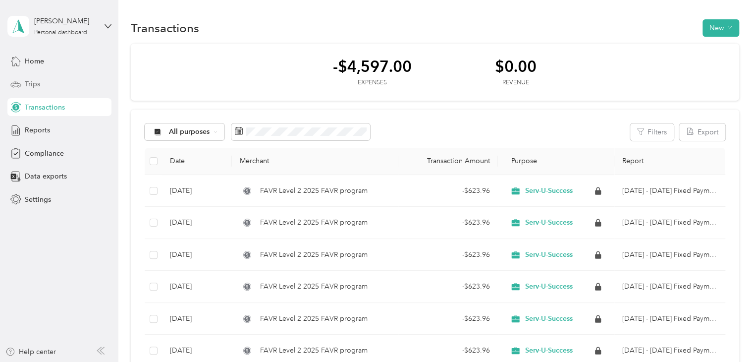
drag, startPoint x: 34, startPoint y: 82, endPoint x: 42, endPoint y: 89, distance: 10.2
click at [34, 82] on span "Trips" at bounding box center [32, 84] width 15 height 10
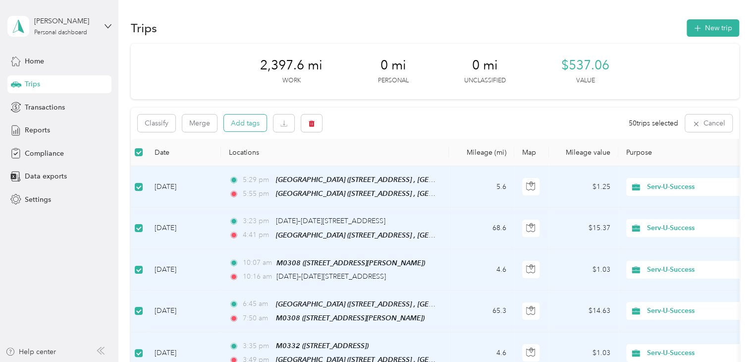
click at [246, 122] on button "Add tags" at bounding box center [245, 122] width 43 height 17
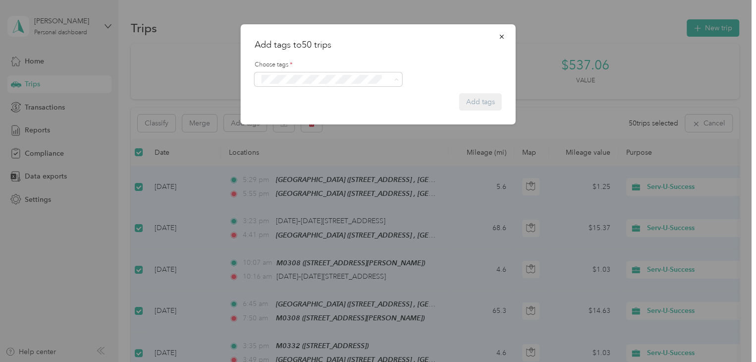
click at [282, 130] on button "Crp-corporate" at bounding box center [287, 135] width 53 height 12
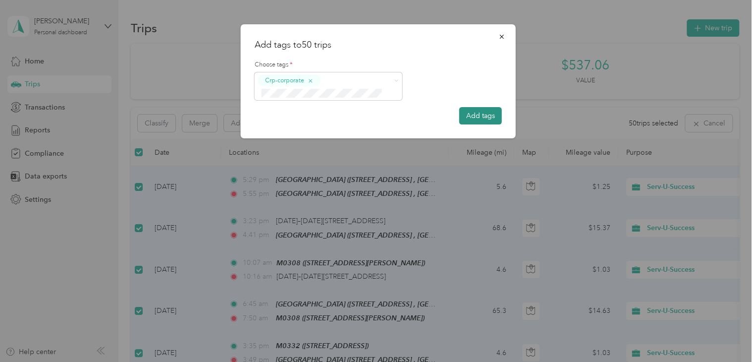
click at [488, 119] on button "Add tags" at bounding box center [480, 115] width 43 height 17
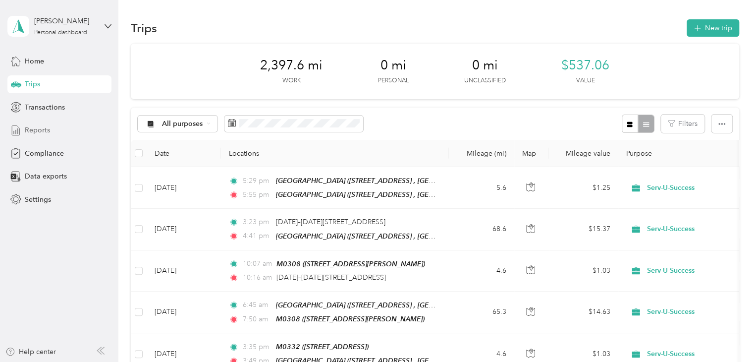
click at [48, 127] on span "Reports" at bounding box center [37, 130] width 25 height 10
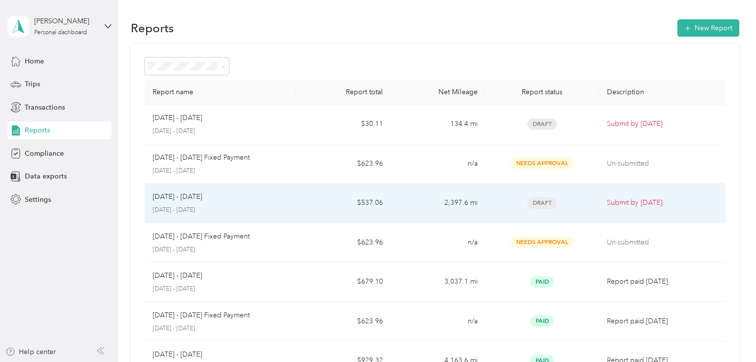
click at [178, 206] on p "[DATE] - [DATE]" at bounding box center [221, 210] width 136 height 9
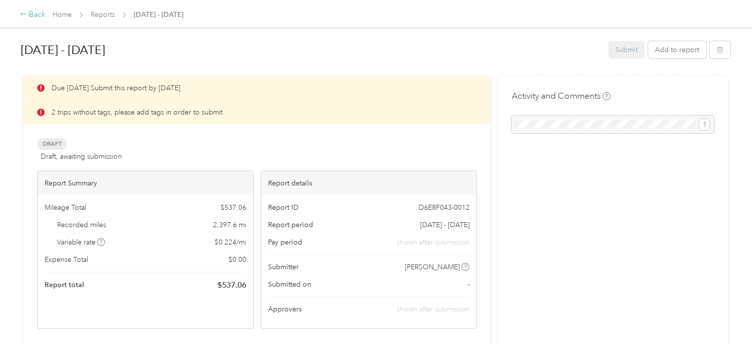
click at [26, 13] on icon at bounding box center [23, 13] width 7 height 7
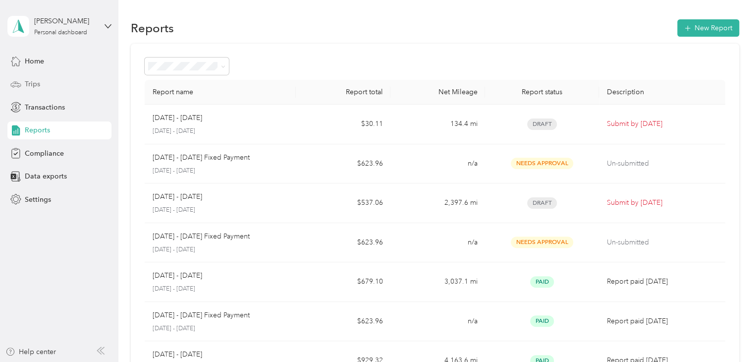
click at [29, 81] on span "Trips" at bounding box center [32, 84] width 15 height 10
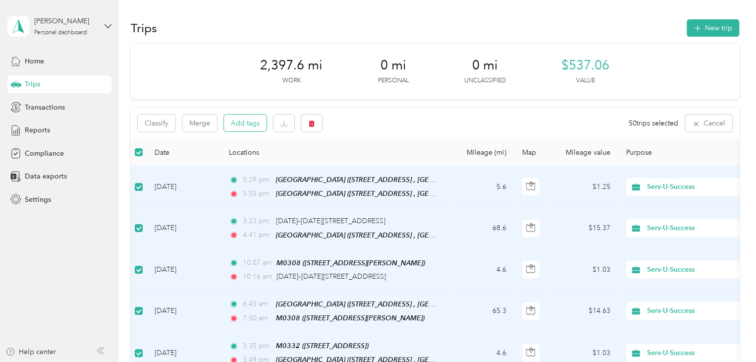
click at [238, 123] on button "Add tags" at bounding box center [245, 122] width 43 height 17
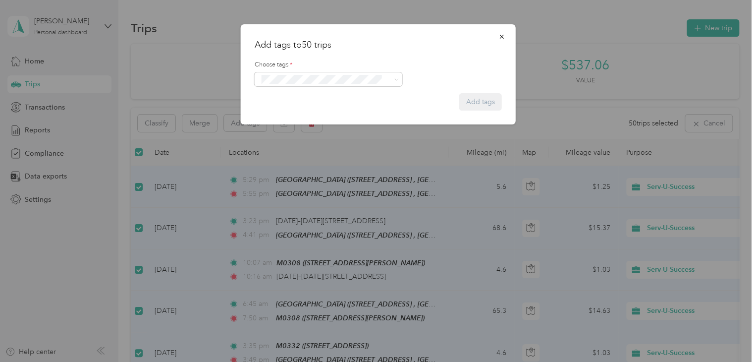
click at [280, 132] on span "Crp-corporate" at bounding box center [287, 132] width 39 height 9
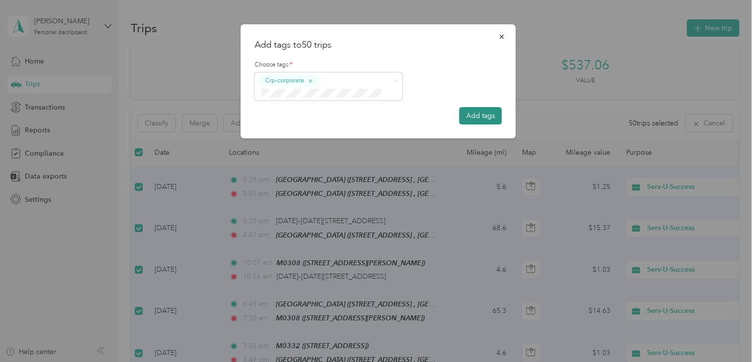
click at [482, 114] on button "Add tags" at bounding box center [480, 115] width 43 height 17
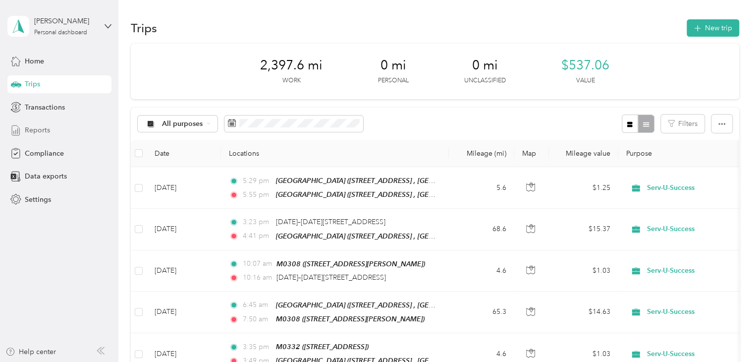
click at [39, 133] on span "Reports" at bounding box center [37, 130] width 25 height 10
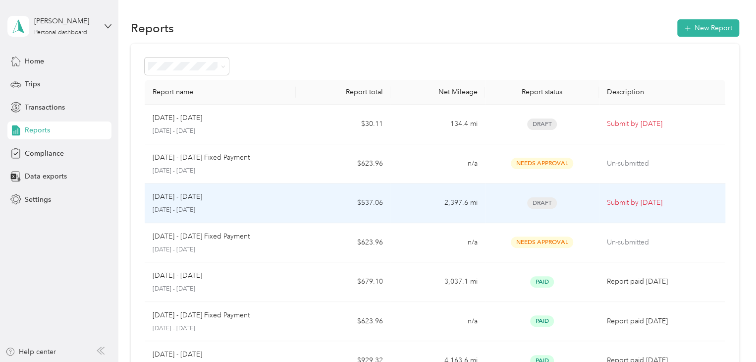
click at [172, 194] on p "[DATE] - [DATE]" at bounding box center [178, 196] width 50 height 11
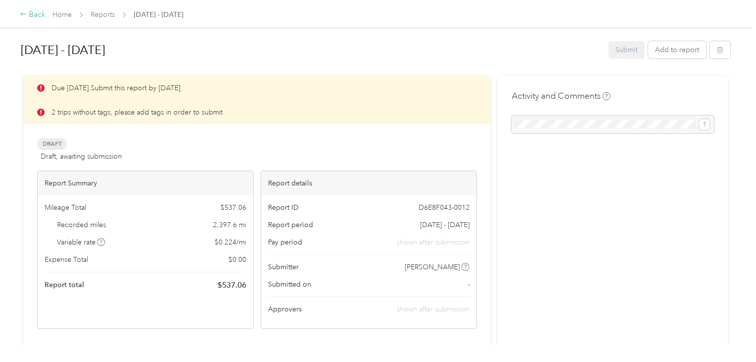
click at [31, 14] on div "Back" at bounding box center [33, 15] width 26 height 12
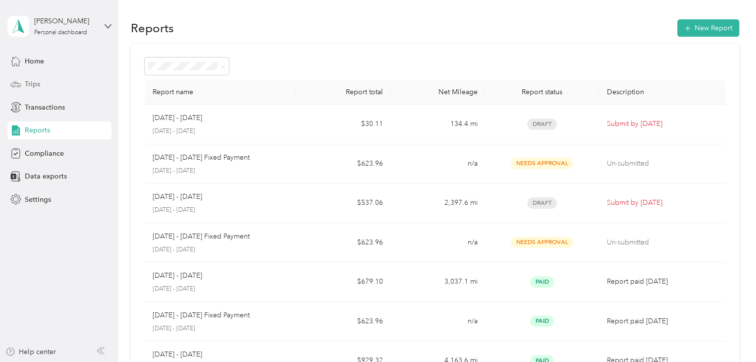
click at [34, 89] on span "Trips" at bounding box center [32, 84] width 15 height 10
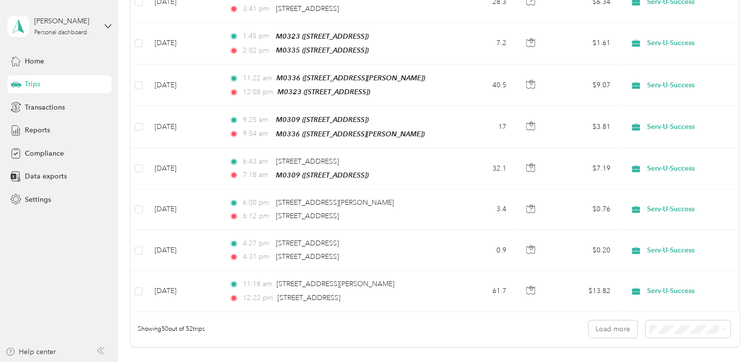
scroll to position [2017, 0]
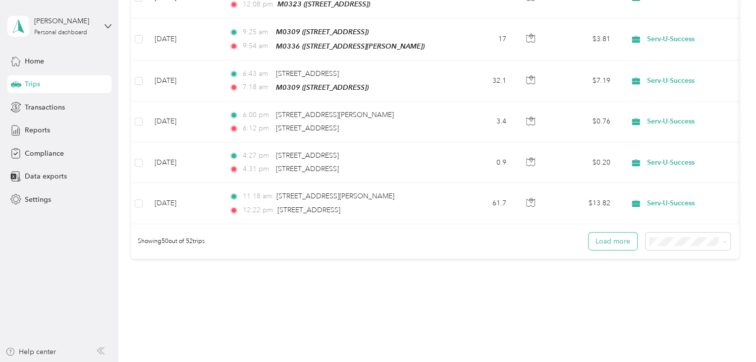
click at [616, 232] on button "Load more" at bounding box center [613, 240] width 49 height 17
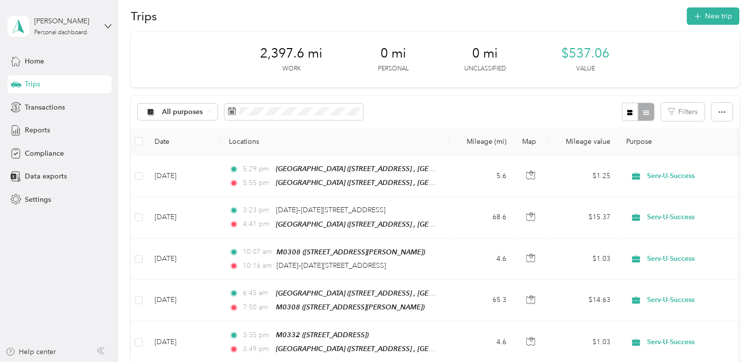
scroll to position [0, 0]
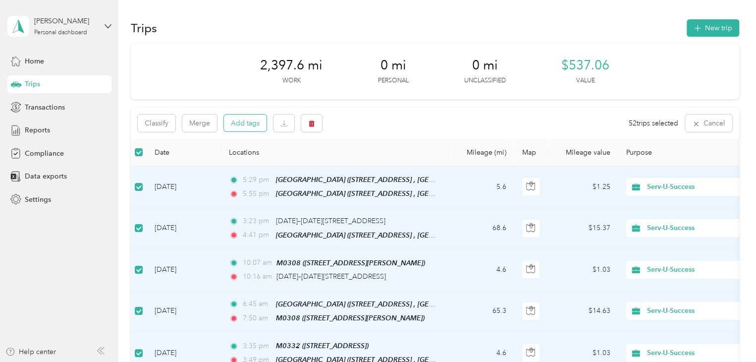
click at [242, 123] on button "Add tags" at bounding box center [245, 122] width 43 height 17
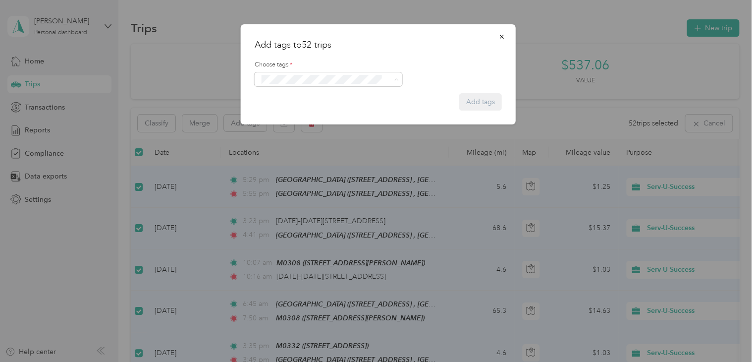
click at [283, 129] on button "Crp-corporate" at bounding box center [287, 135] width 53 height 12
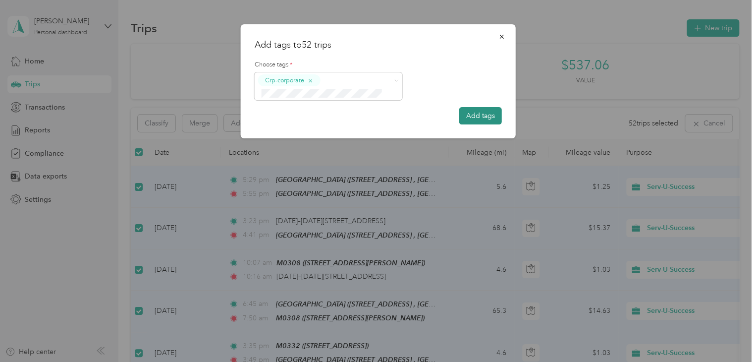
click at [474, 112] on button "Add tags" at bounding box center [480, 115] width 43 height 17
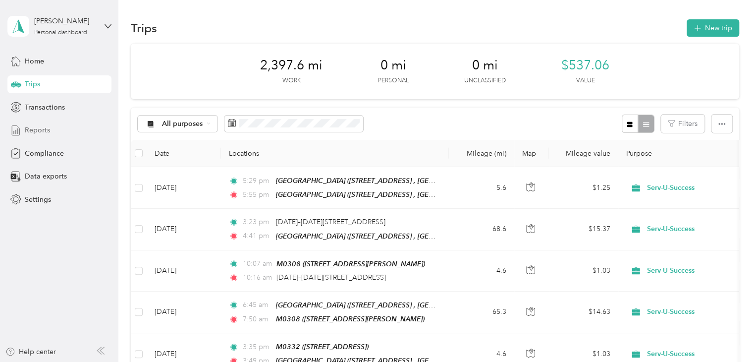
click at [38, 132] on span "Reports" at bounding box center [37, 130] width 25 height 10
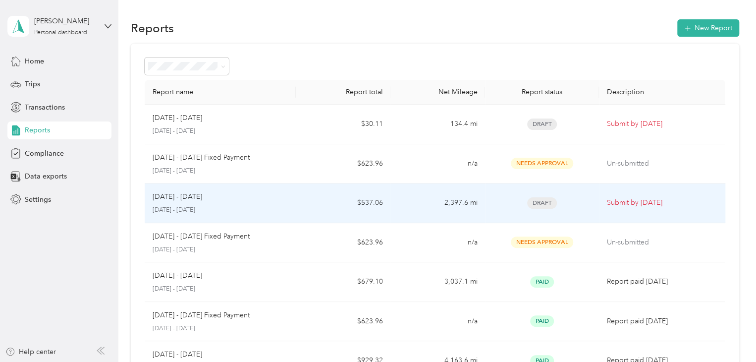
click at [170, 201] on p "[DATE] - [DATE]" at bounding box center [178, 196] width 50 height 11
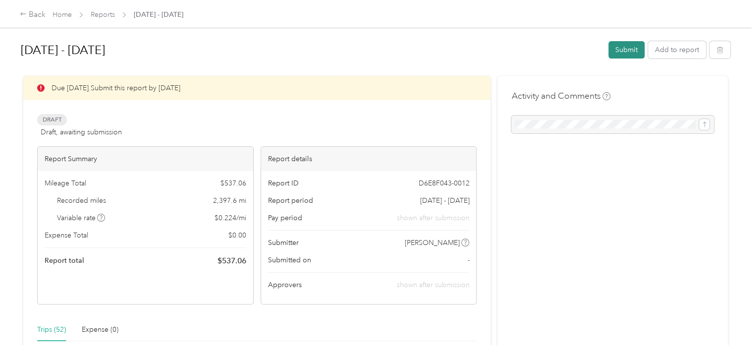
click at [616, 45] on button "Submit" at bounding box center [627, 49] width 36 height 17
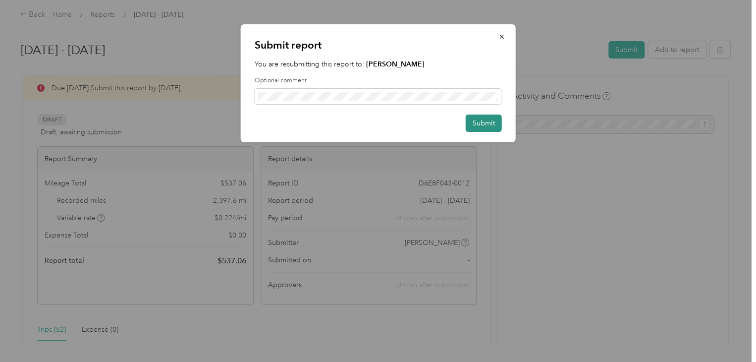
click at [489, 120] on button "Submit" at bounding box center [484, 122] width 36 height 17
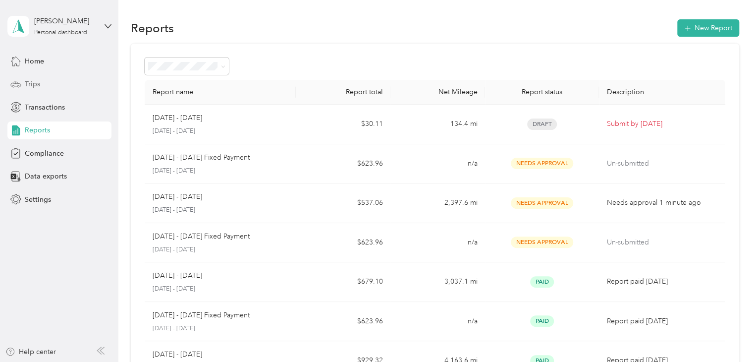
click at [32, 80] on span "Trips" at bounding box center [32, 84] width 15 height 10
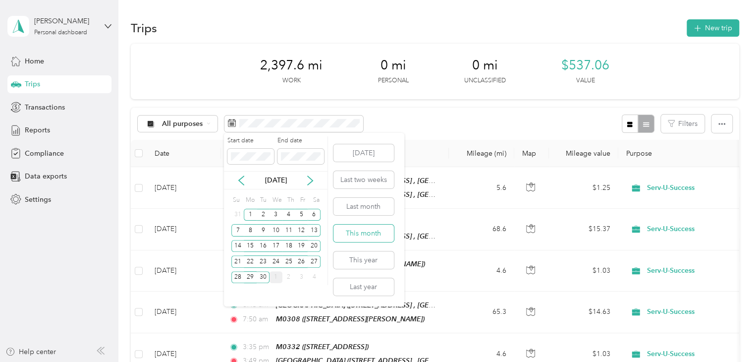
click at [359, 232] on button "This month" at bounding box center [364, 232] width 60 height 17
